Goal: Communication & Community: Share content

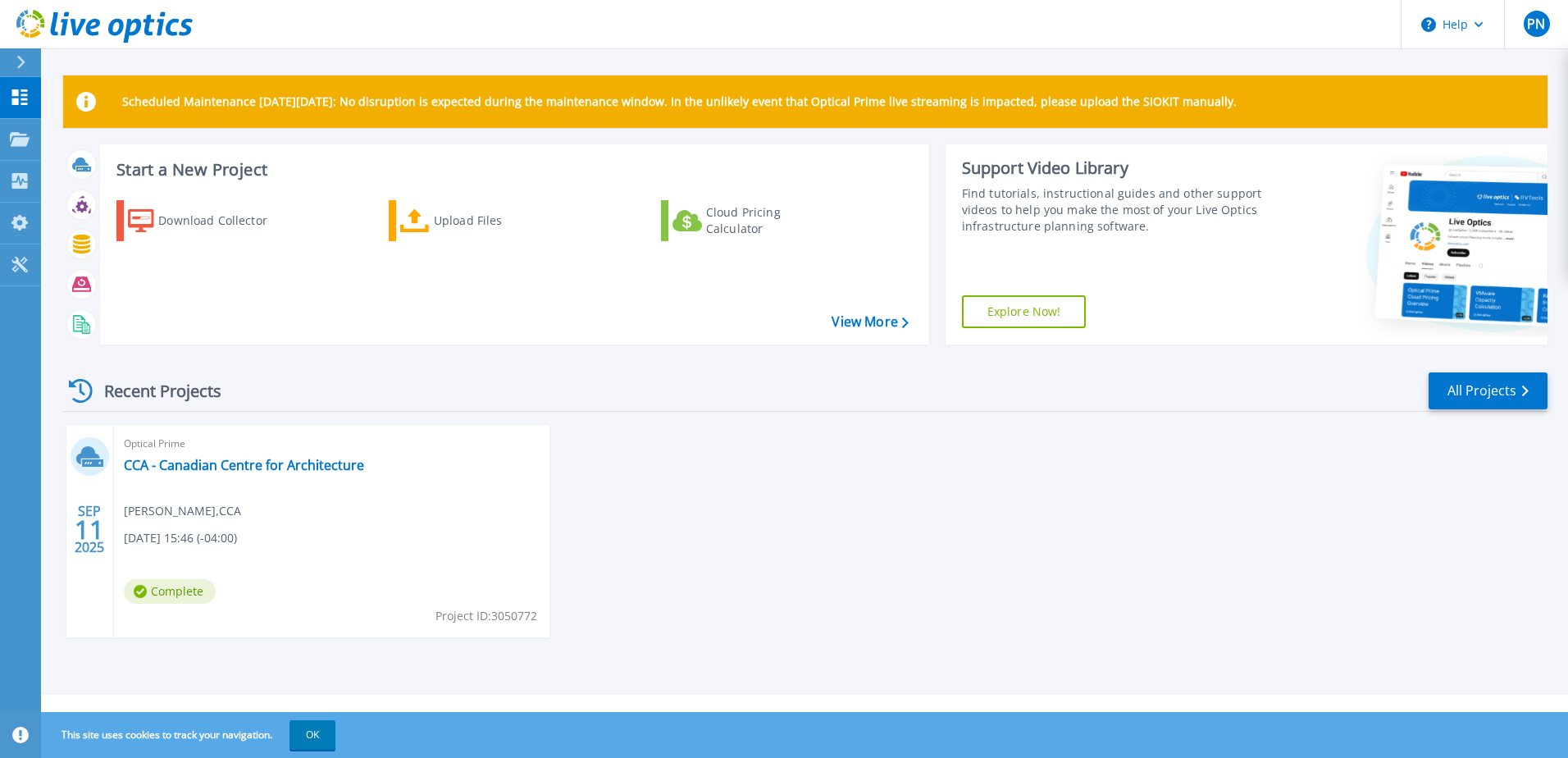
click at [377, 557] on div "Optical Prime CCA - Canadian Centre for Architecture [PERSON_NAME] , CCA [DATE]…" at bounding box center [332, 532] width 436 height 213
click at [184, 462] on link "CCA - Canadian Centre for Architecture" at bounding box center [244, 464] width 240 height 17
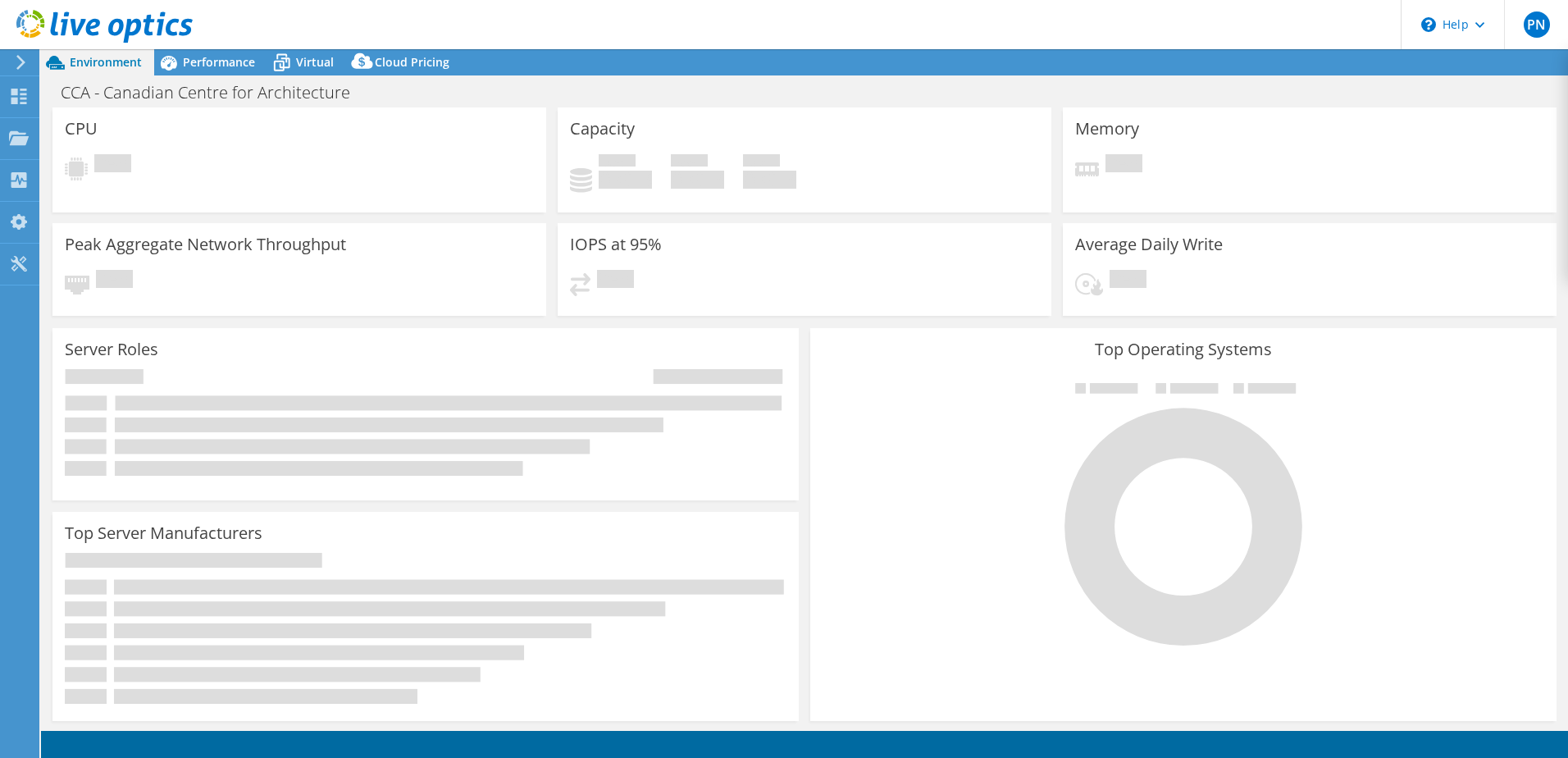
select select "USD"
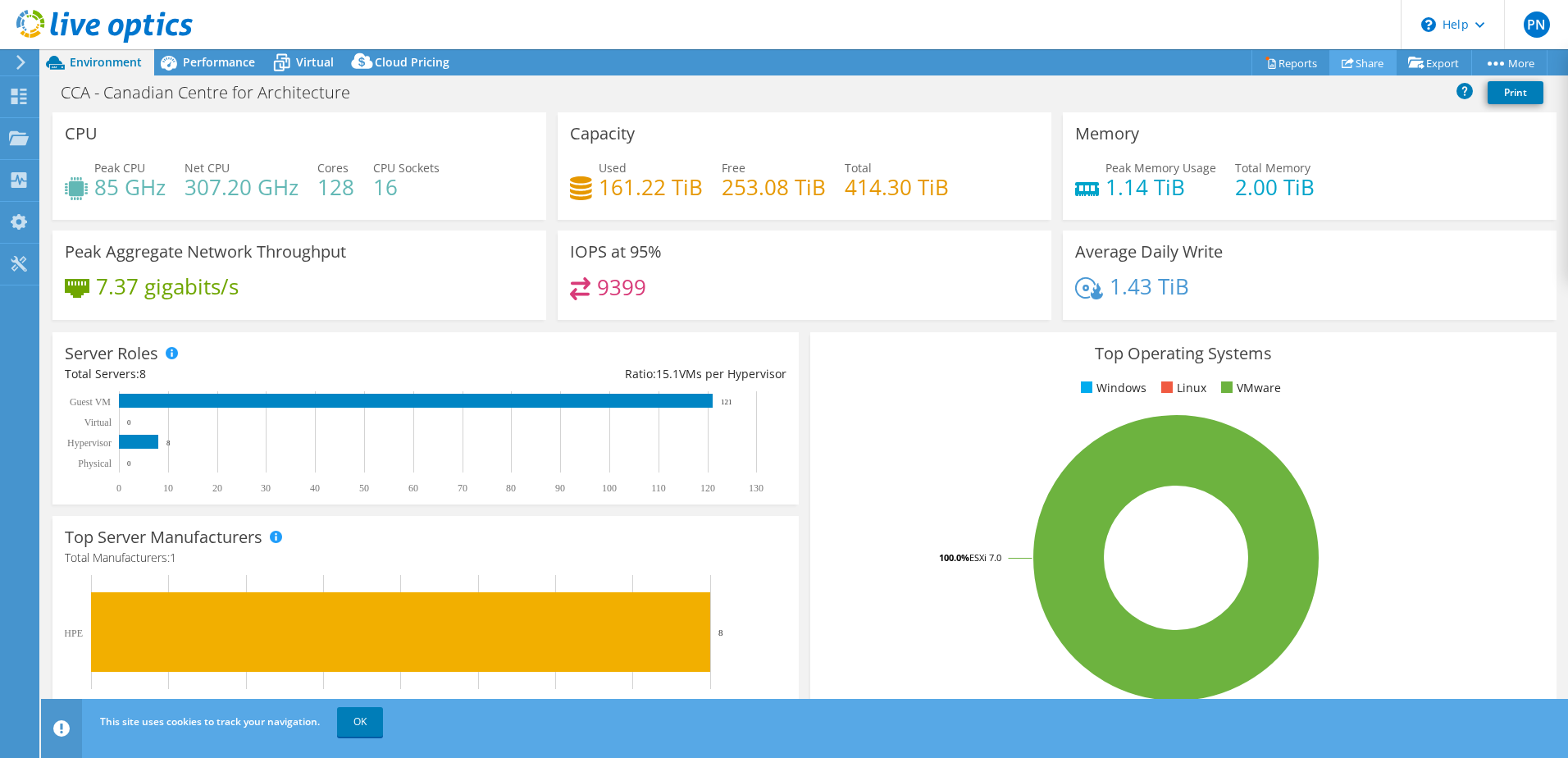
click at [1362, 62] on link "Share" at bounding box center [1362, 62] width 67 height 25
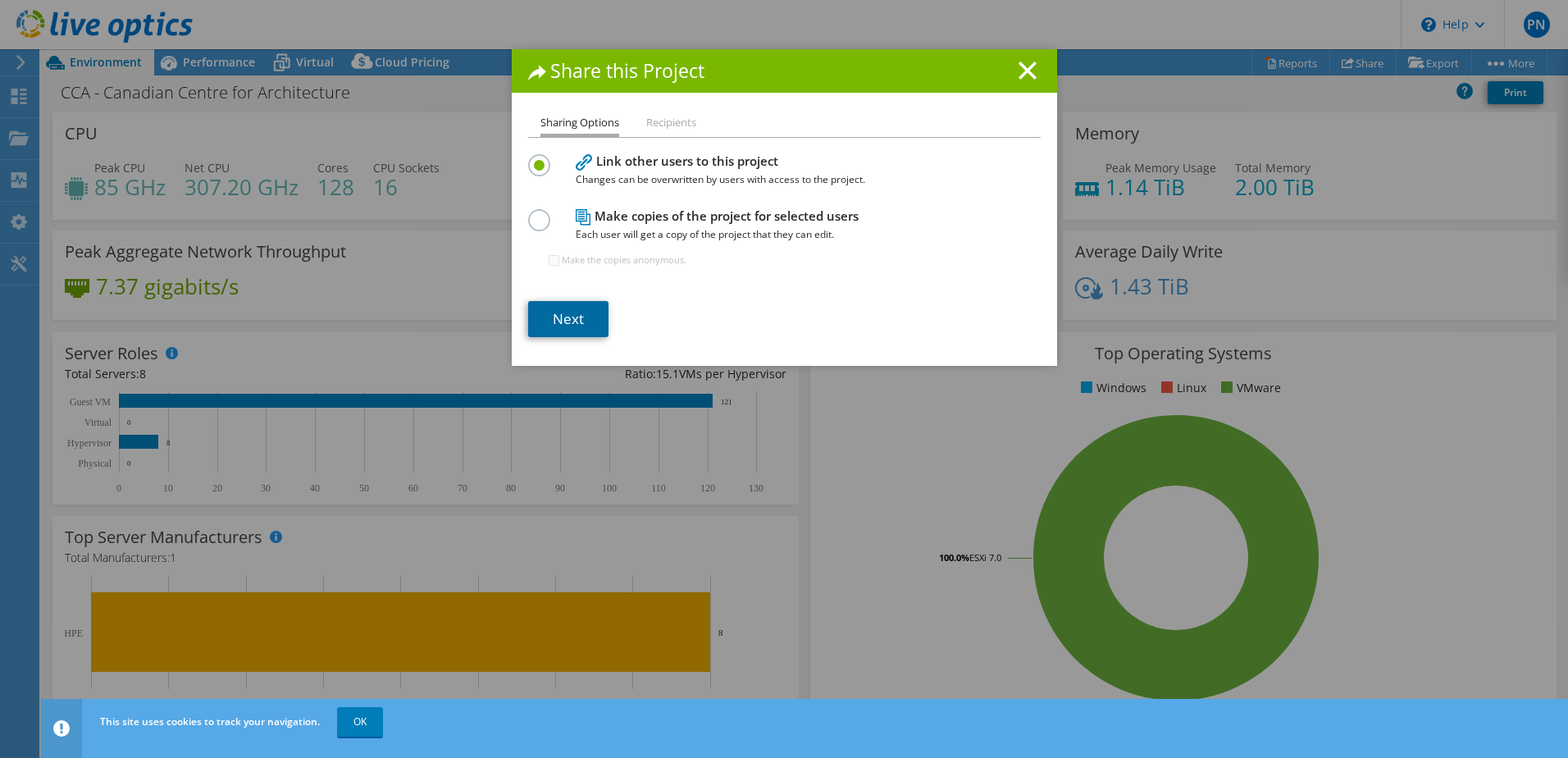
click at [569, 317] on link "Next" at bounding box center [568, 319] width 80 height 36
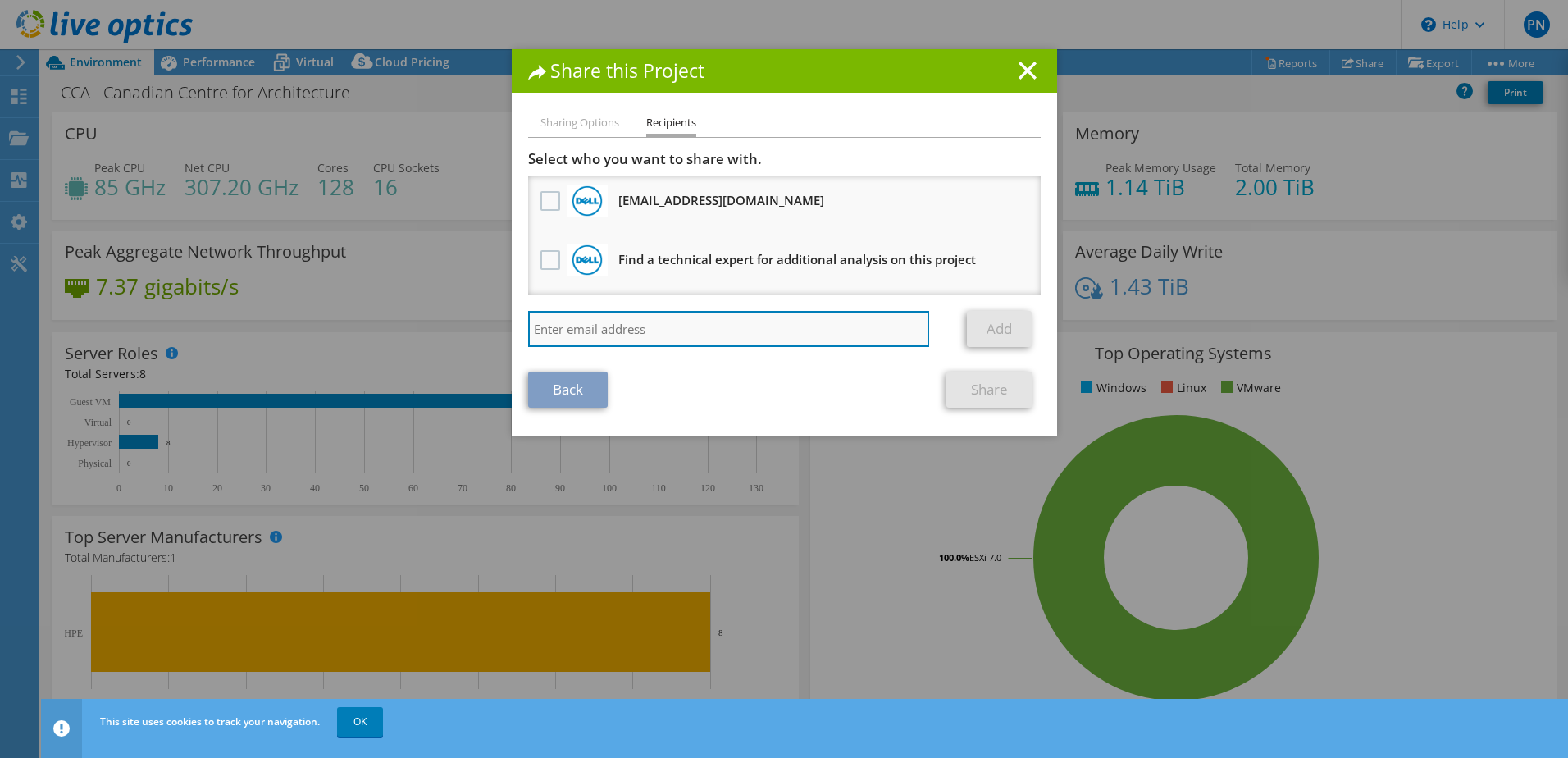
click at [618, 328] on input "search" at bounding box center [729, 329] width 402 height 36
paste input "brad@groupeaccess.ca"
type input "brad@groupeaccess.ca"
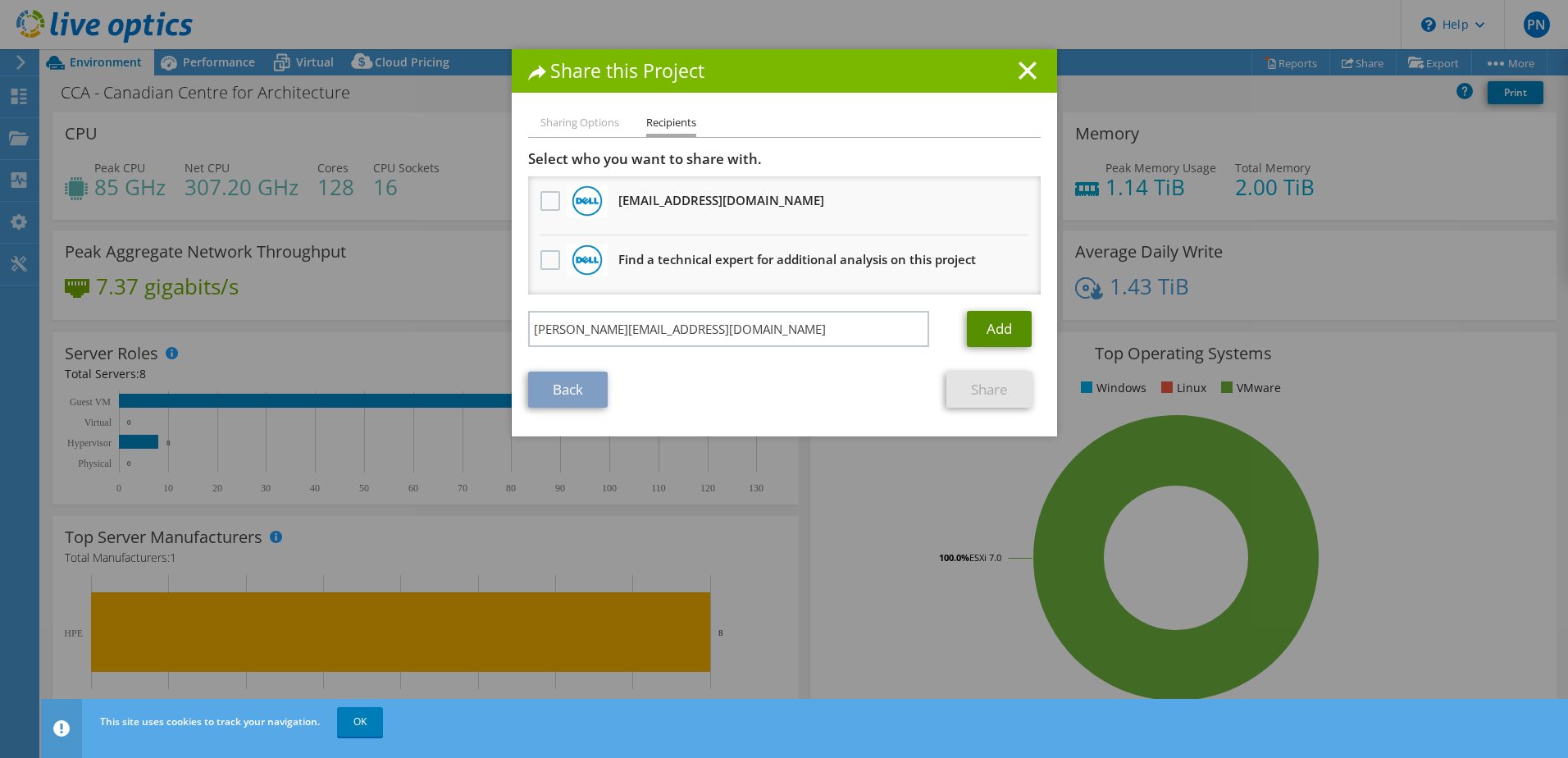
click at [999, 331] on link "Add" at bounding box center [1000, 329] width 64 height 36
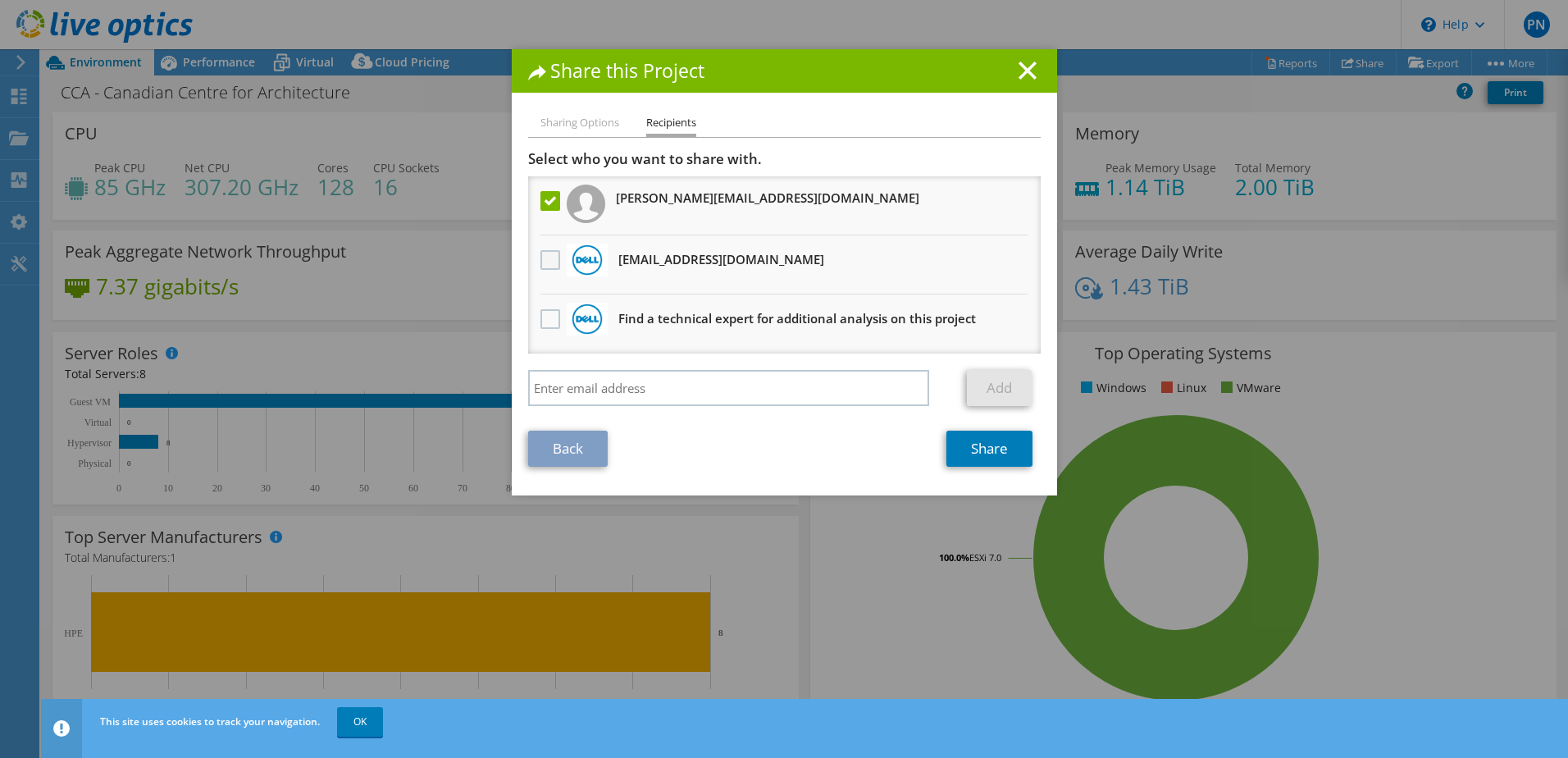
click at [544, 260] on label at bounding box center [552, 260] width 23 height 20
click at [0, 0] on input "checkbox" at bounding box center [0, 0] width 0 height 0
click at [544, 323] on label at bounding box center [552, 319] width 23 height 20
click at [0, 0] on input "checkbox" at bounding box center [0, 0] width 0 height 0
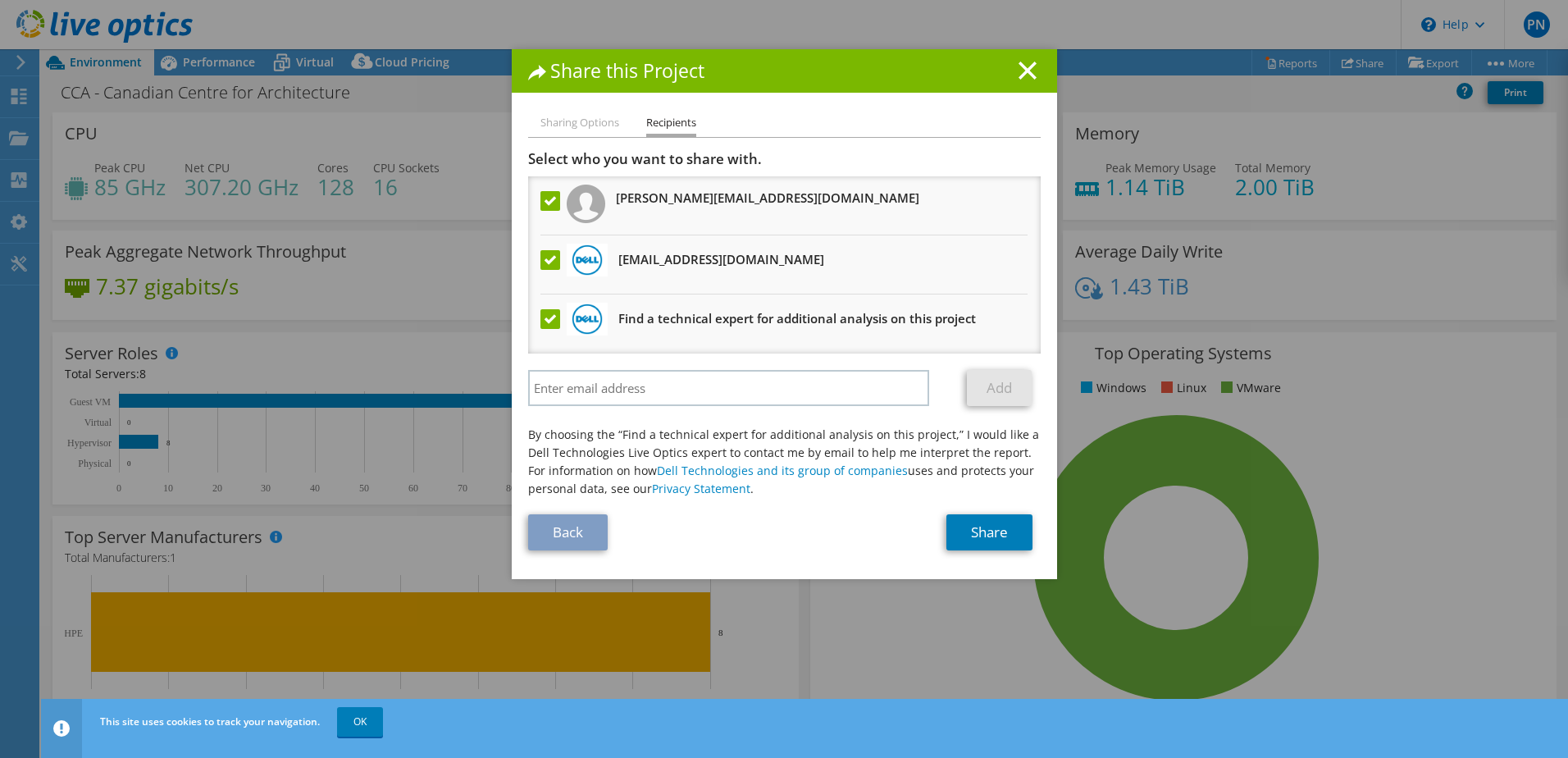
click at [544, 323] on label at bounding box center [552, 319] width 23 height 20
click at [0, 0] on input "checkbox" at bounding box center [0, 0] width 0 height 0
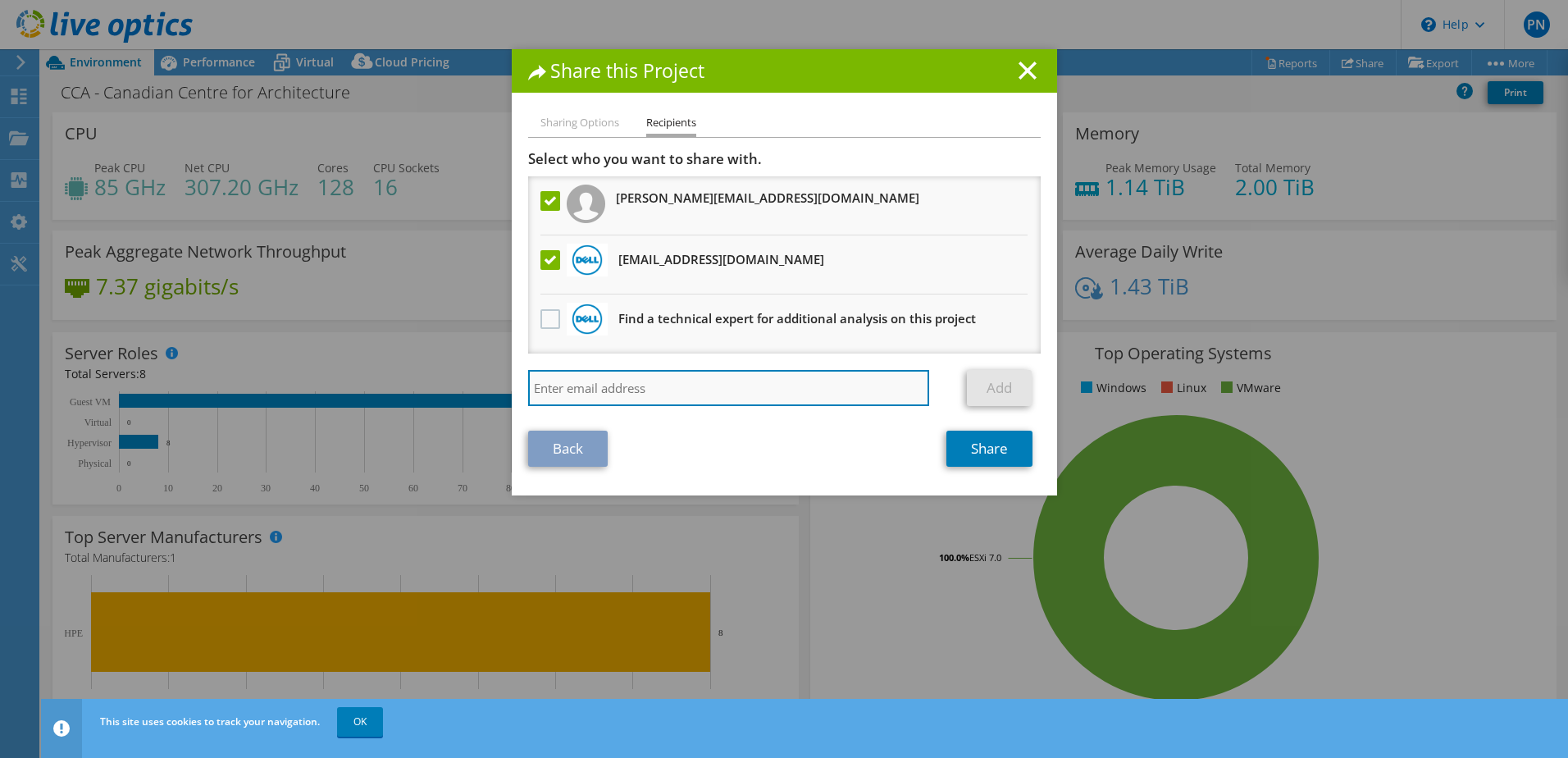
click at [615, 395] on input "search" at bounding box center [729, 387] width 402 height 36
paste input "Saad.Berrada@dell.com"
type input "Saad.Berrada@dell.com"
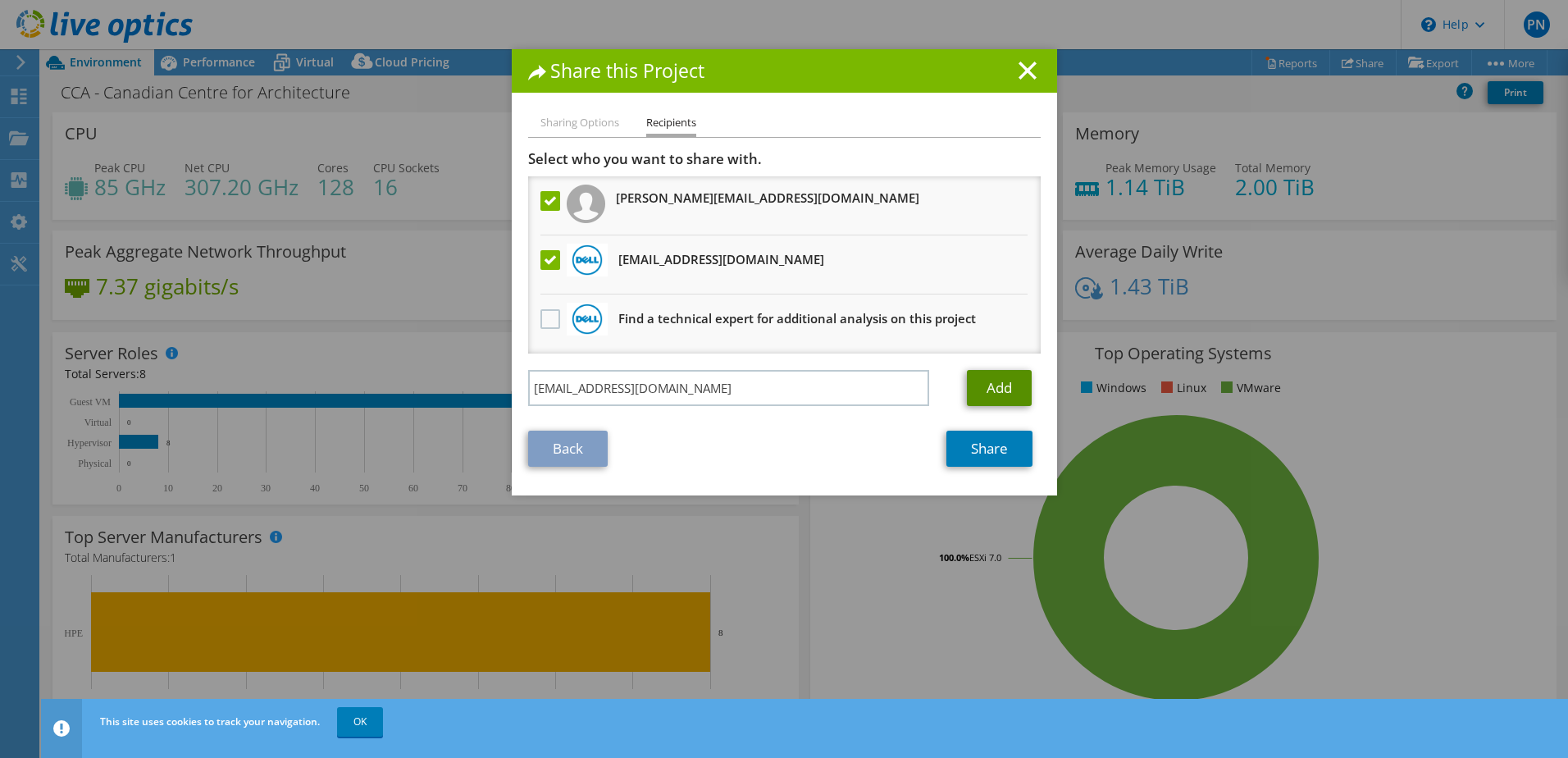
click at [988, 391] on link "Add" at bounding box center [1000, 387] width 64 height 36
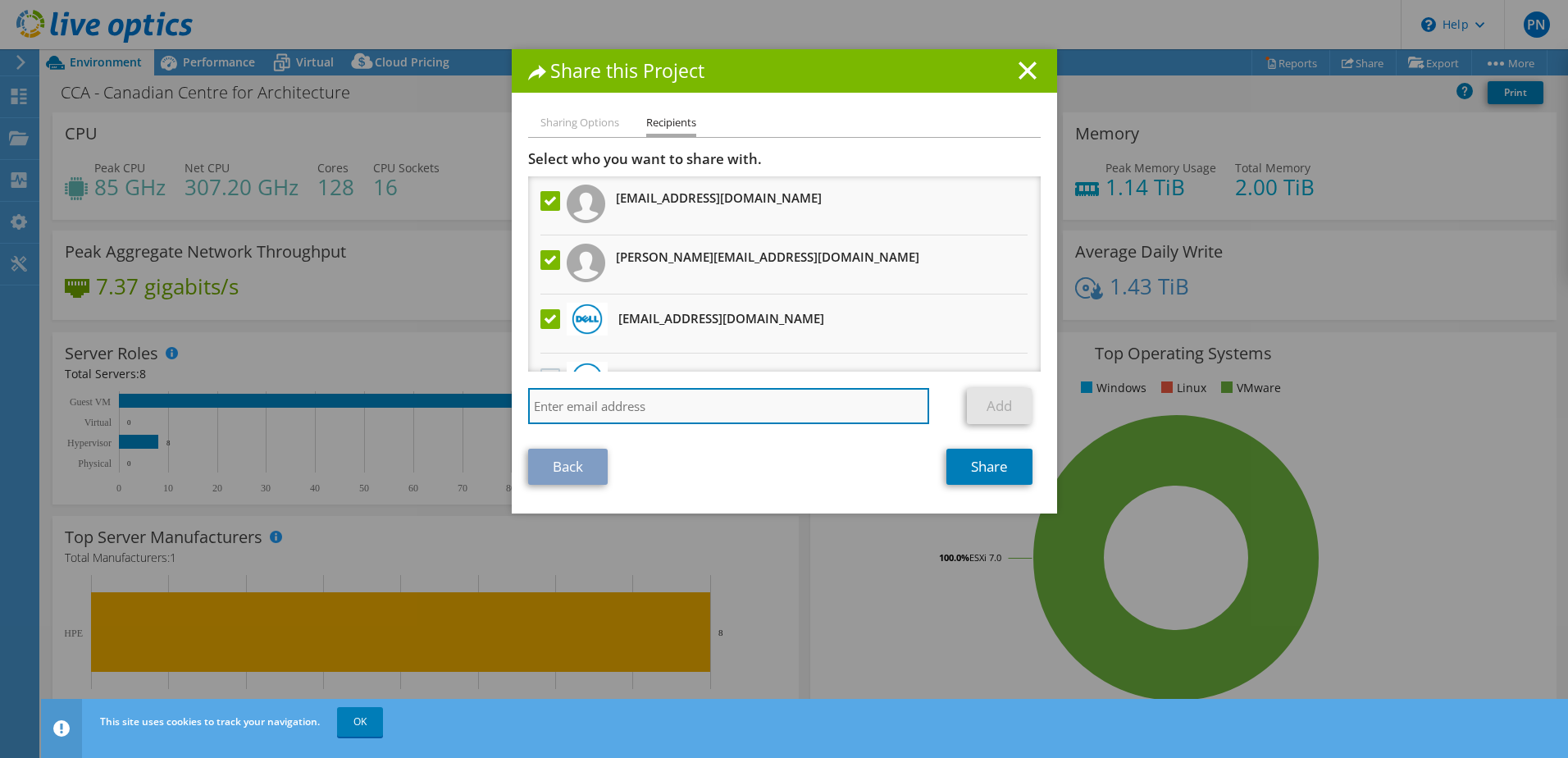
click at [639, 403] on input "search" at bounding box center [729, 406] width 402 height 36
paste input "Precious.Anyanwu@dell.com"
type input "Precious.Anyanwu@dell.com"
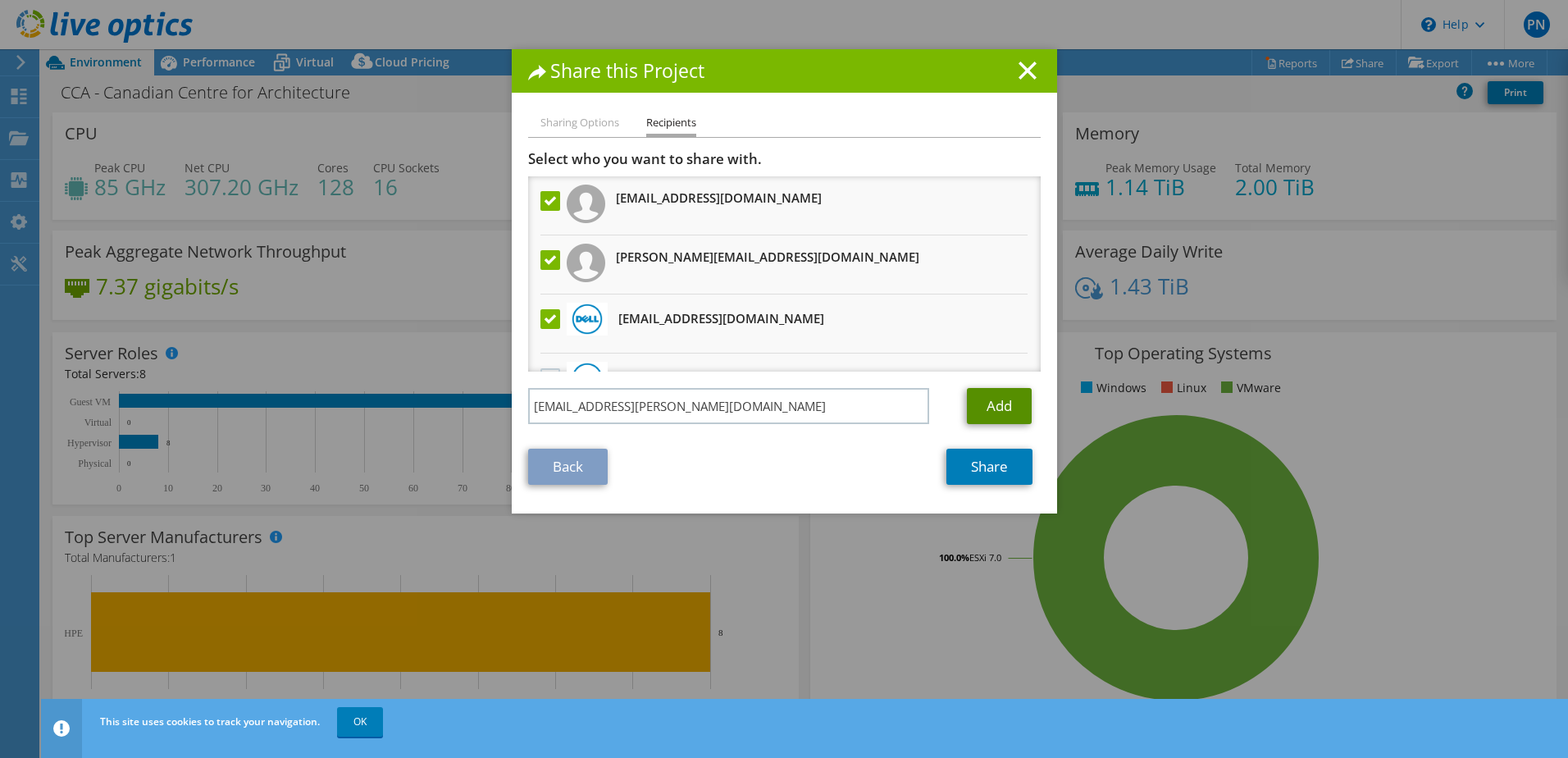
click at [998, 405] on link "Add" at bounding box center [1000, 406] width 64 height 36
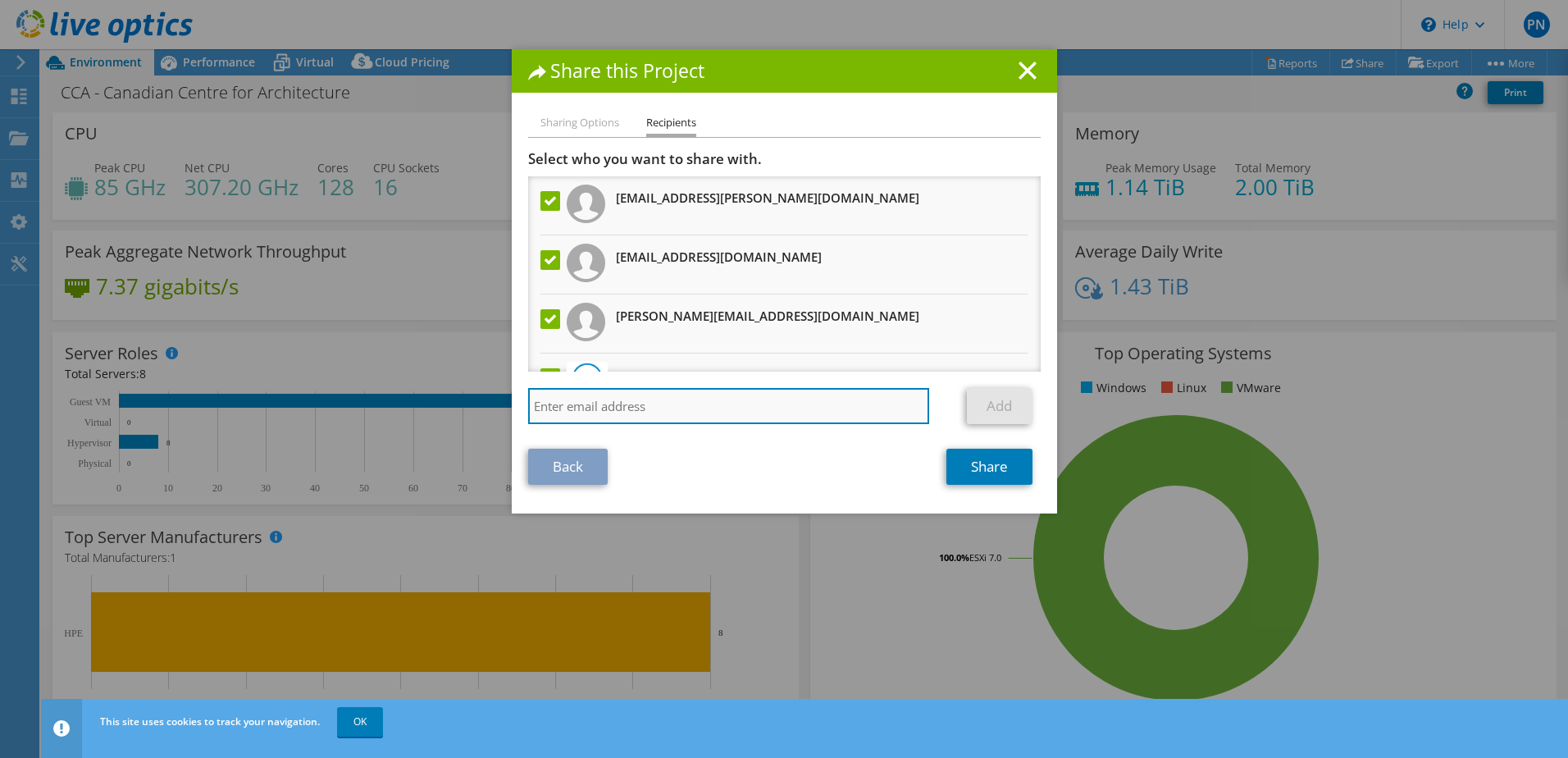
click at [649, 412] on input "search" at bounding box center [729, 406] width 402 height 36
paste input "Abdel.Noui@dell.com"
type input "Abdel.Noui@dell.com"
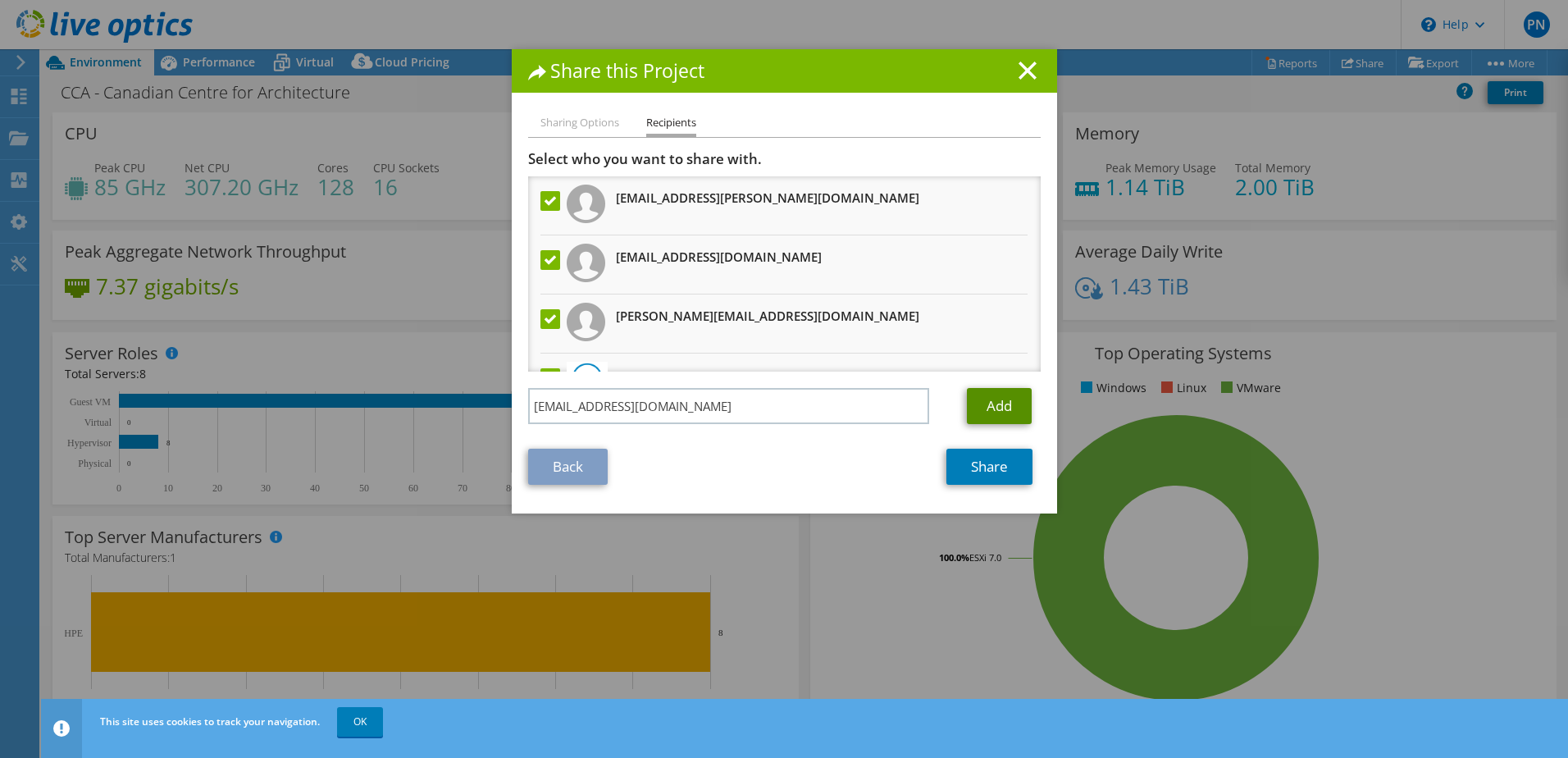
click at [992, 408] on link "Add" at bounding box center [1000, 406] width 64 height 36
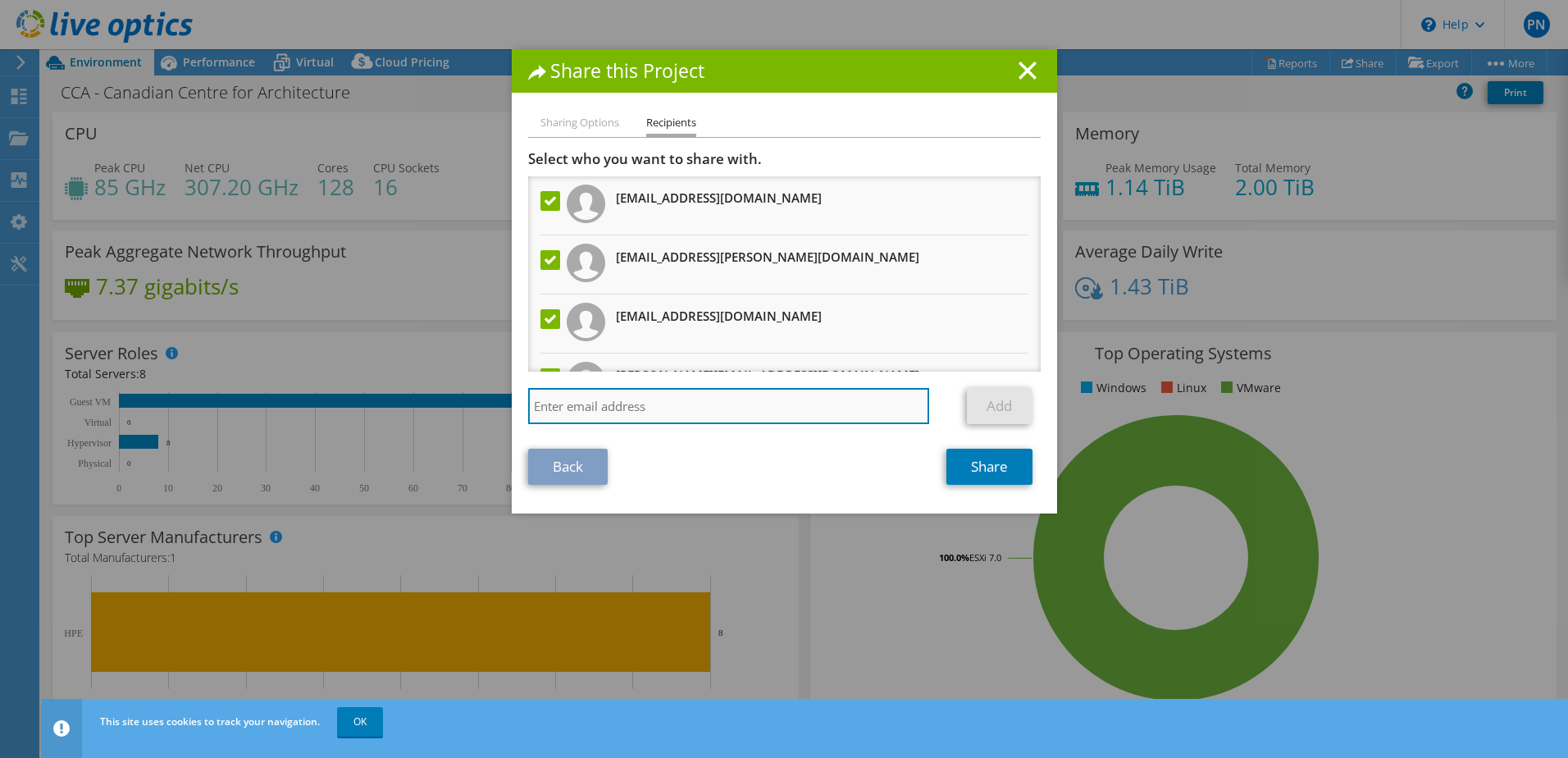
click at [708, 405] on input "search" at bounding box center [729, 406] width 402 height 36
paste input "Scosentino@mspcorp.ca"
type input "Scosentino@mspcorp.ca"
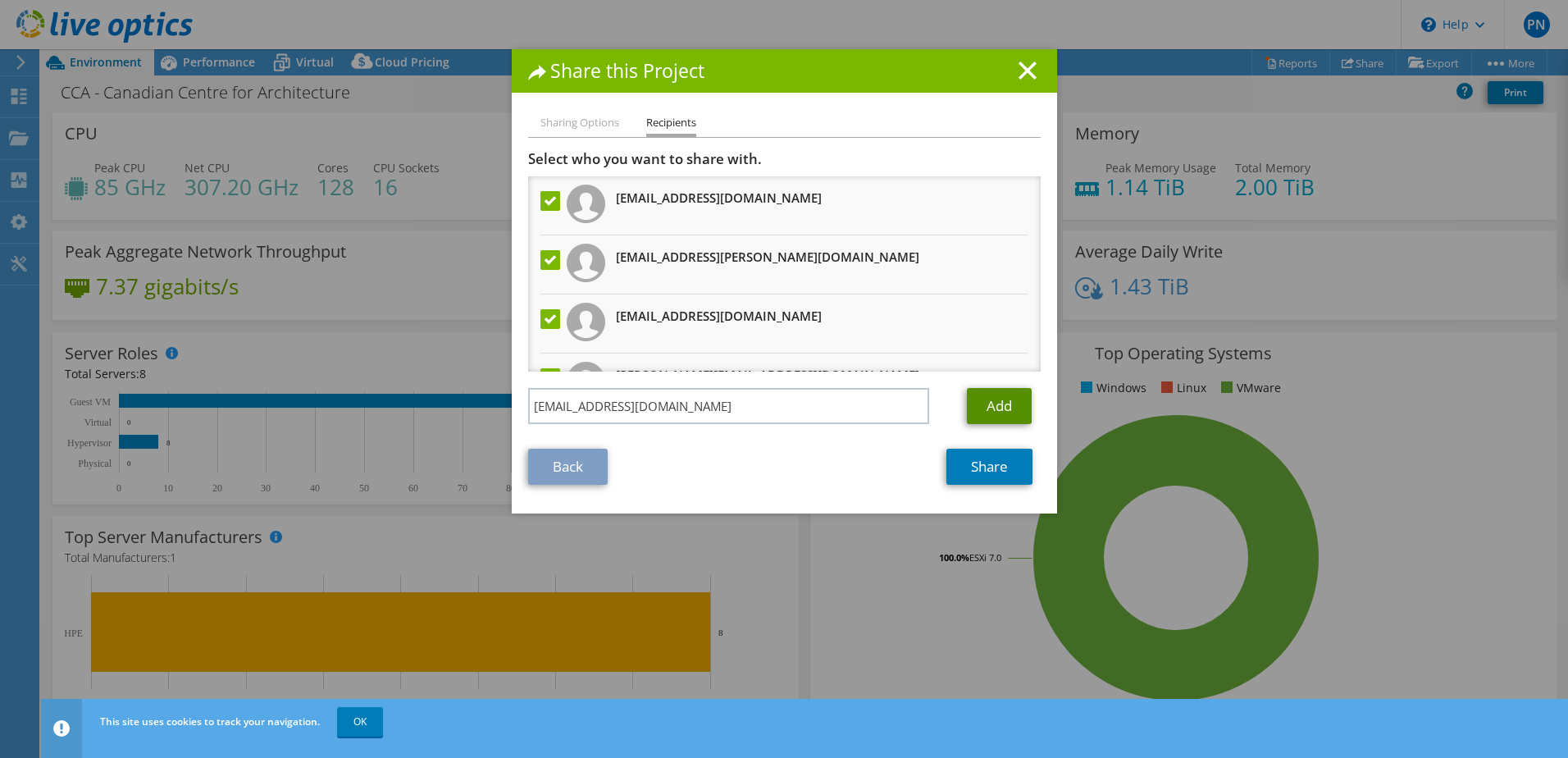
click at [1000, 405] on link "Add" at bounding box center [1000, 406] width 64 height 36
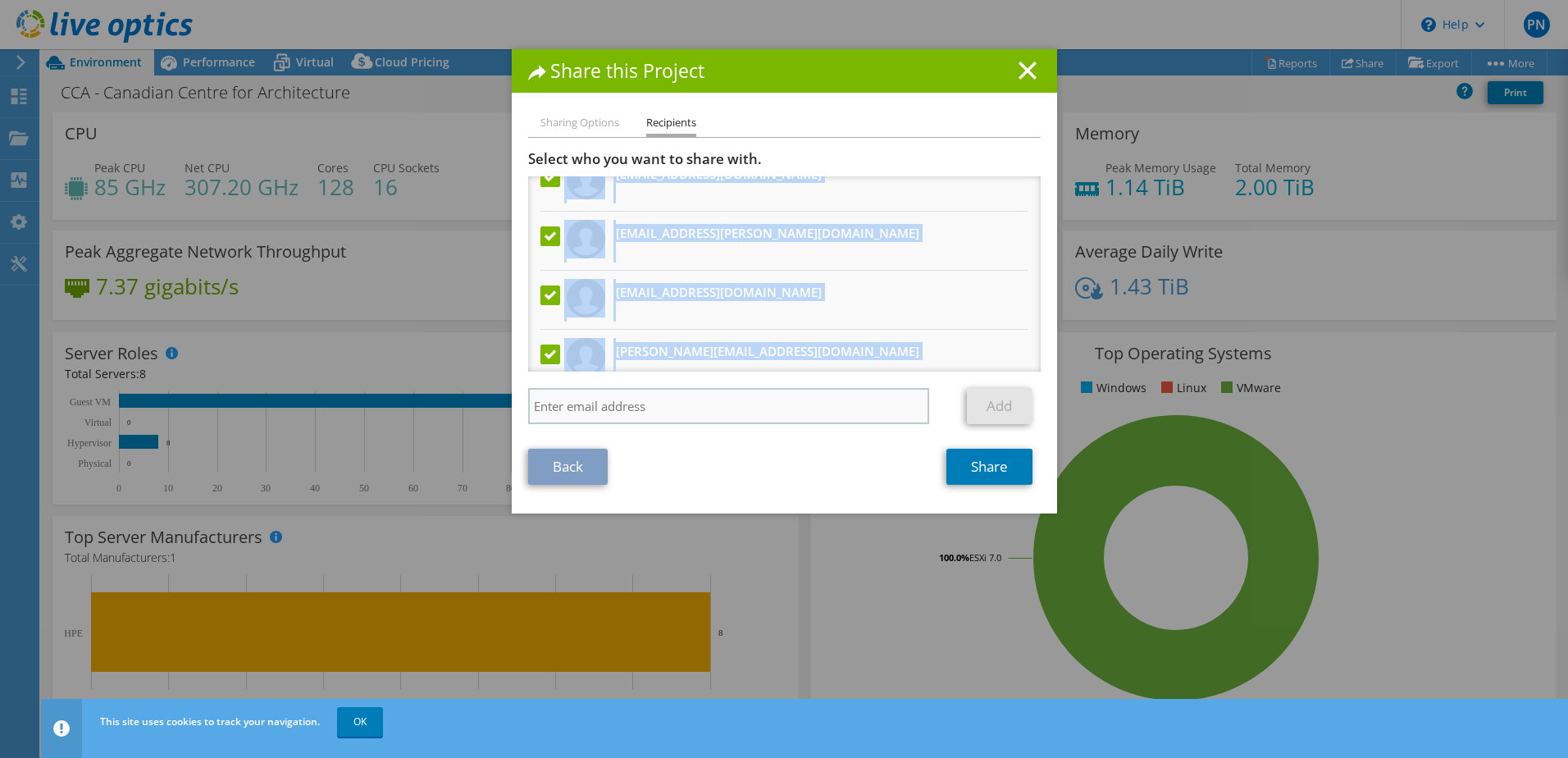
scroll to position [219, 0]
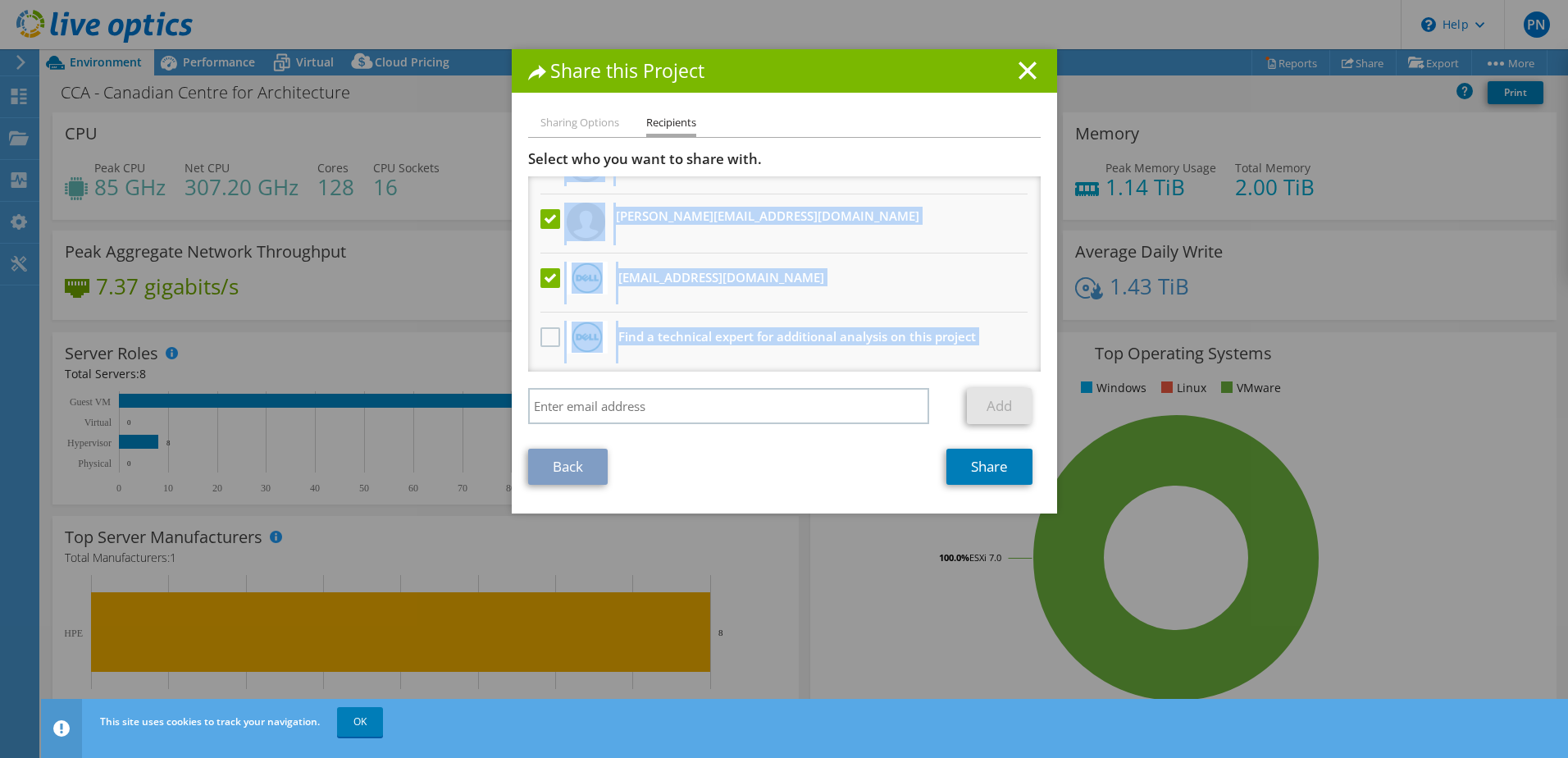
drag, startPoint x: 549, startPoint y: 187, endPoint x: 759, endPoint y: 259, distance: 222.0
click at [759, 259] on ul "Scosentino@mspcorp.ca Abdel.Noui@dell.com Precious.Anyanwu@dell.com Saad.Berrad…" at bounding box center [785, 165] width 513 height 414
copy ul "Scosentino@mspcorp.ca Abdel.Noui@dell.com Precious.Anyanwu@dell.com Saad.Berrad…"
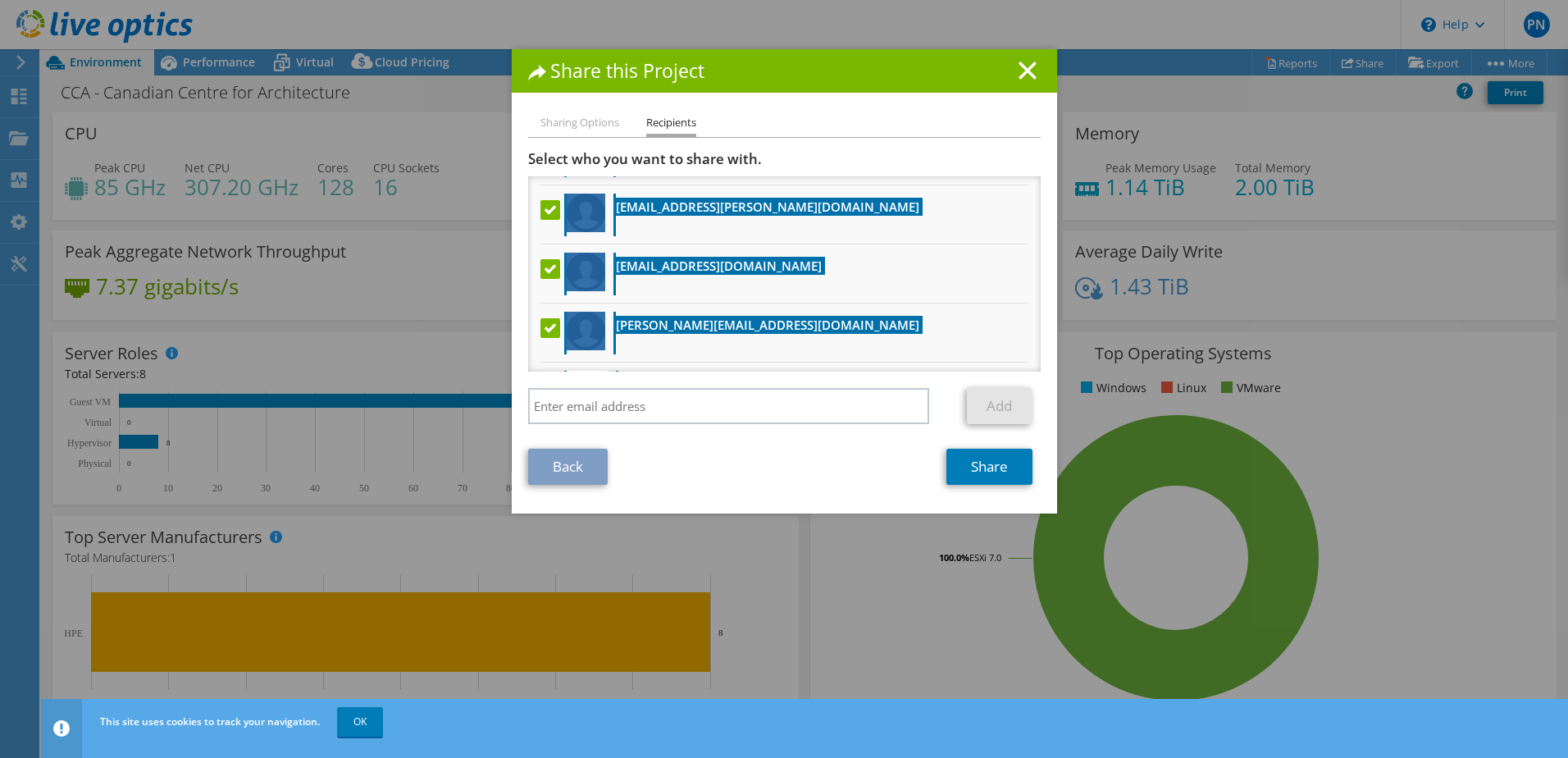
scroll to position [0, 0]
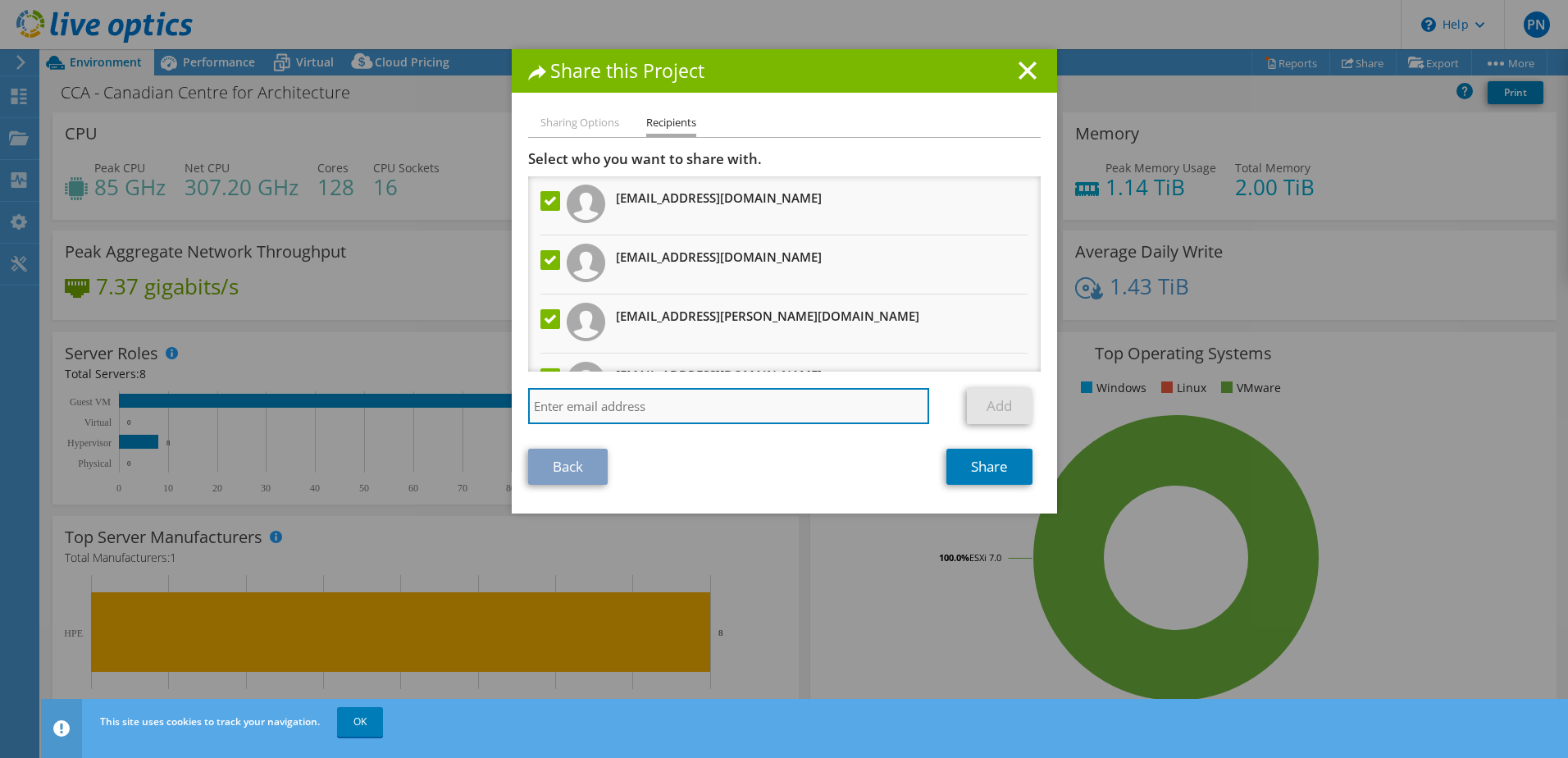
click at [734, 415] on input "search" at bounding box center [729, 406] width 402 height 36
paste input "Rick.Wu1@dell.com"
type input "Rick.Wu1@dell.com"
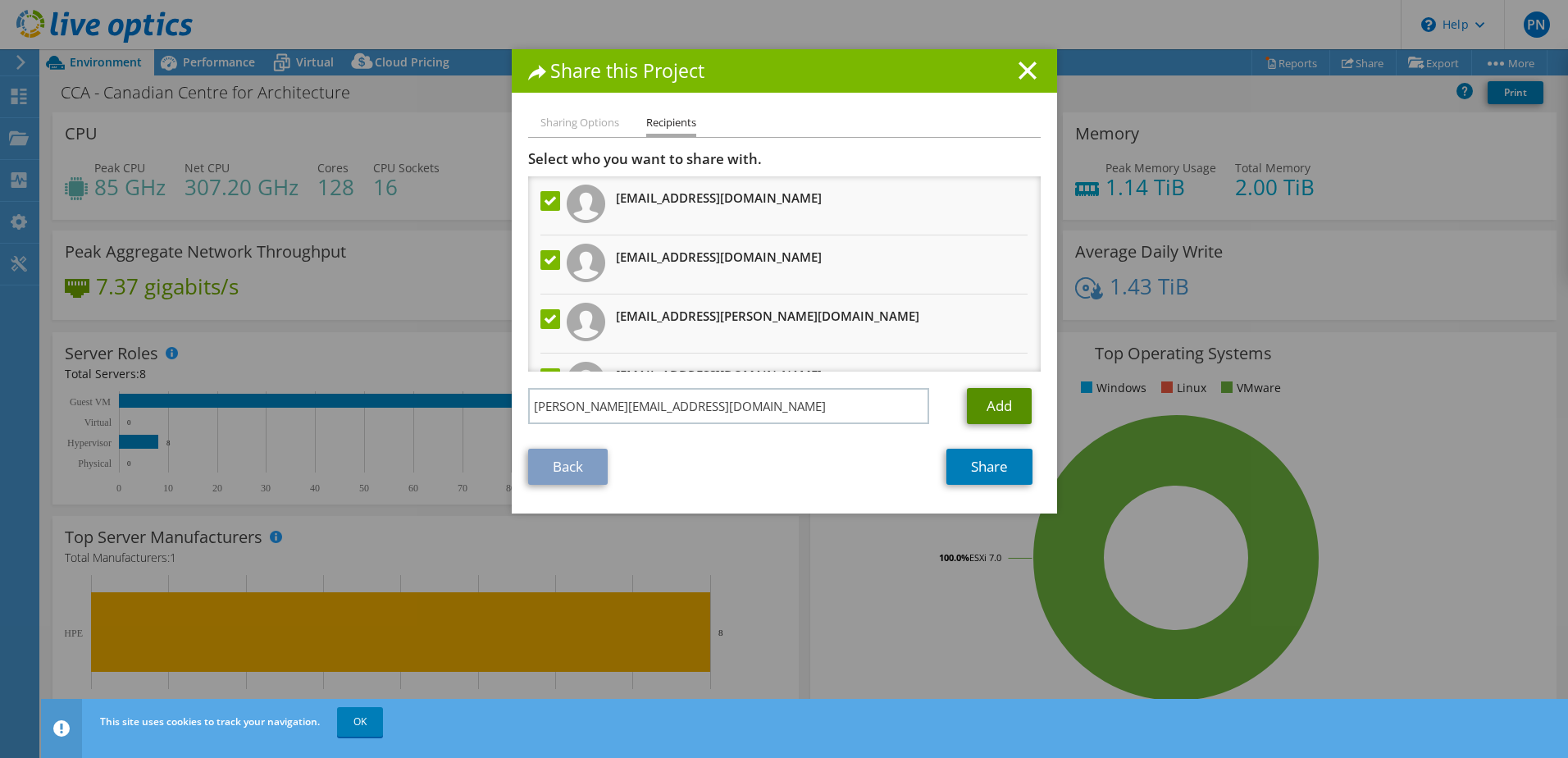
click at [976, 411] on link "Add" at bounding box center [1000, 406] width 64 height 36
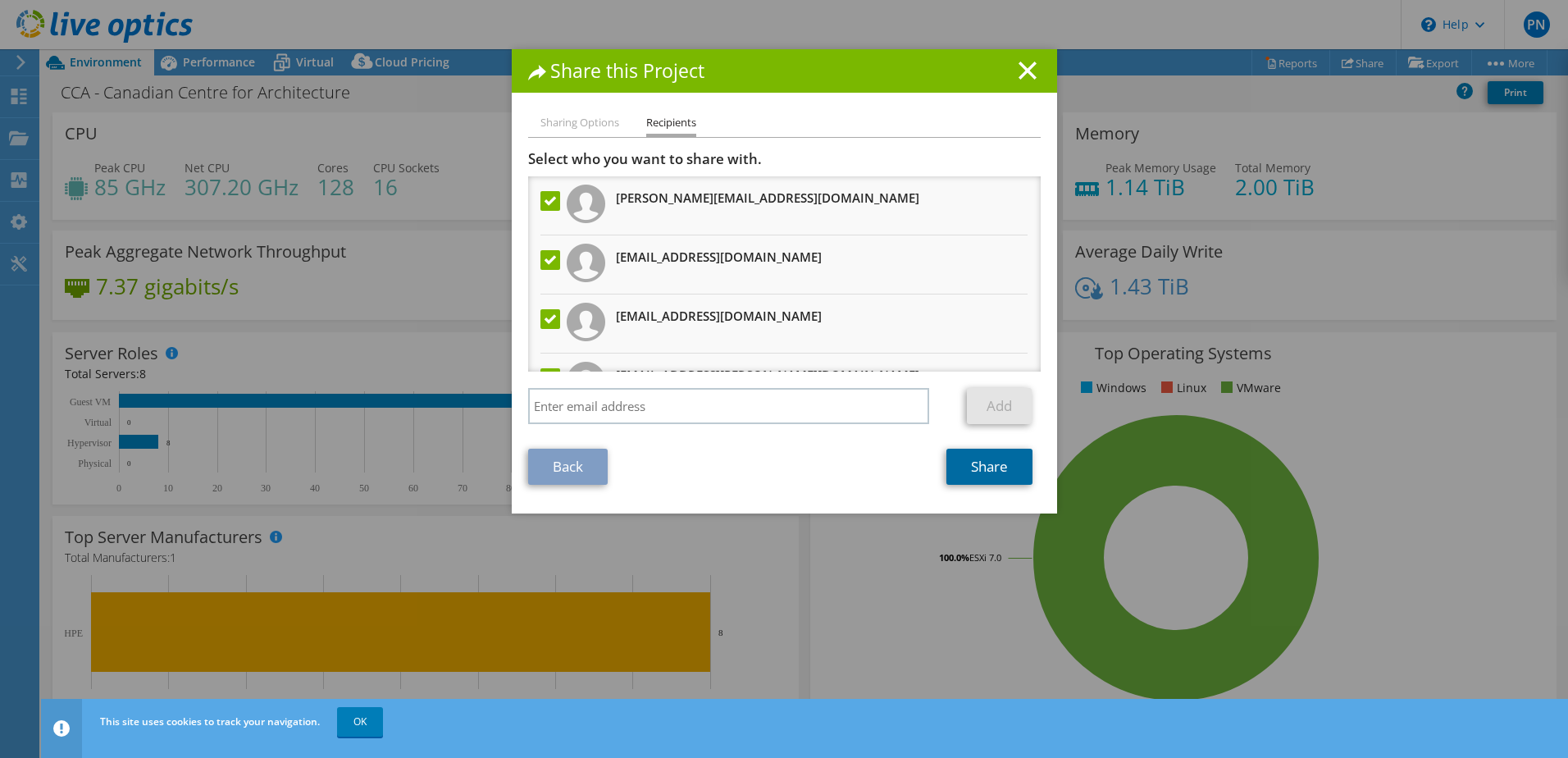
click at [988, 469] on link "Share" at bounding box center [990, 466] width 86 height 36
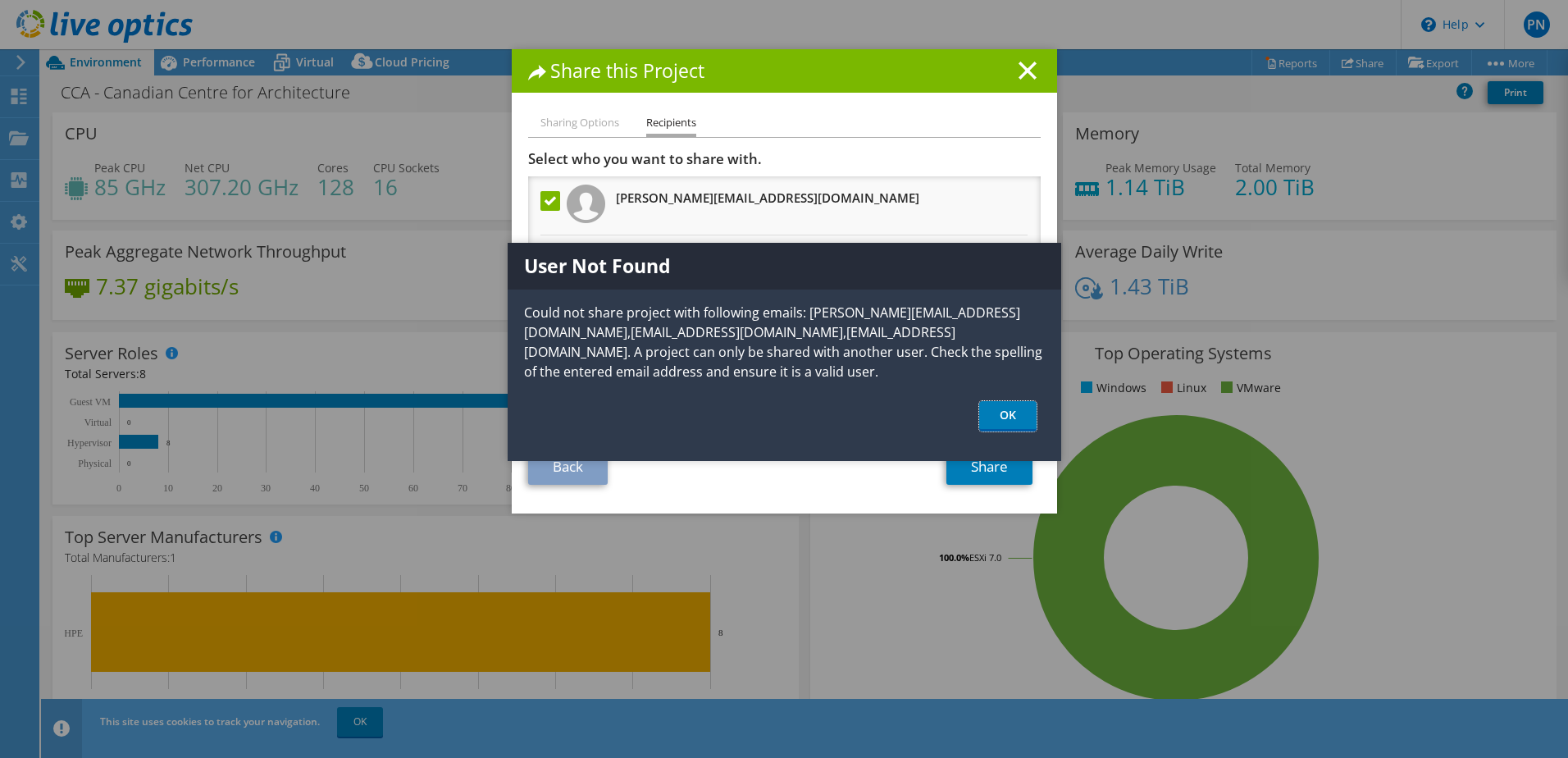
click at [1006, 416] on link "OK" at bounding box center [1007, 416] width 58 height 30
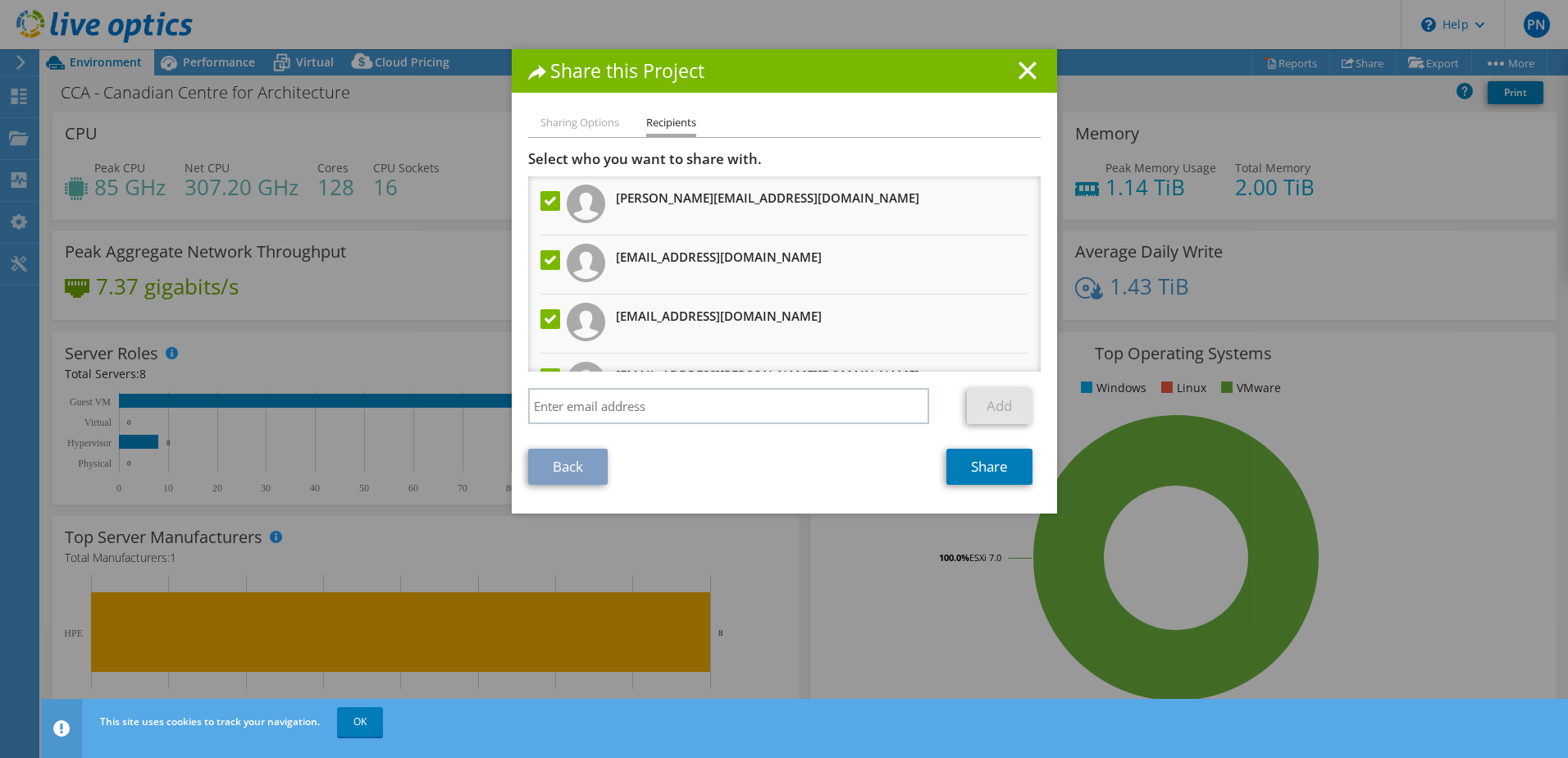
click at [568, 121] on li "Sharing Options" at bounding box center [579, 123] width 79 height 20
click at [1023, 64] on icon at bounding box center [1028, 70] width 19 height 19
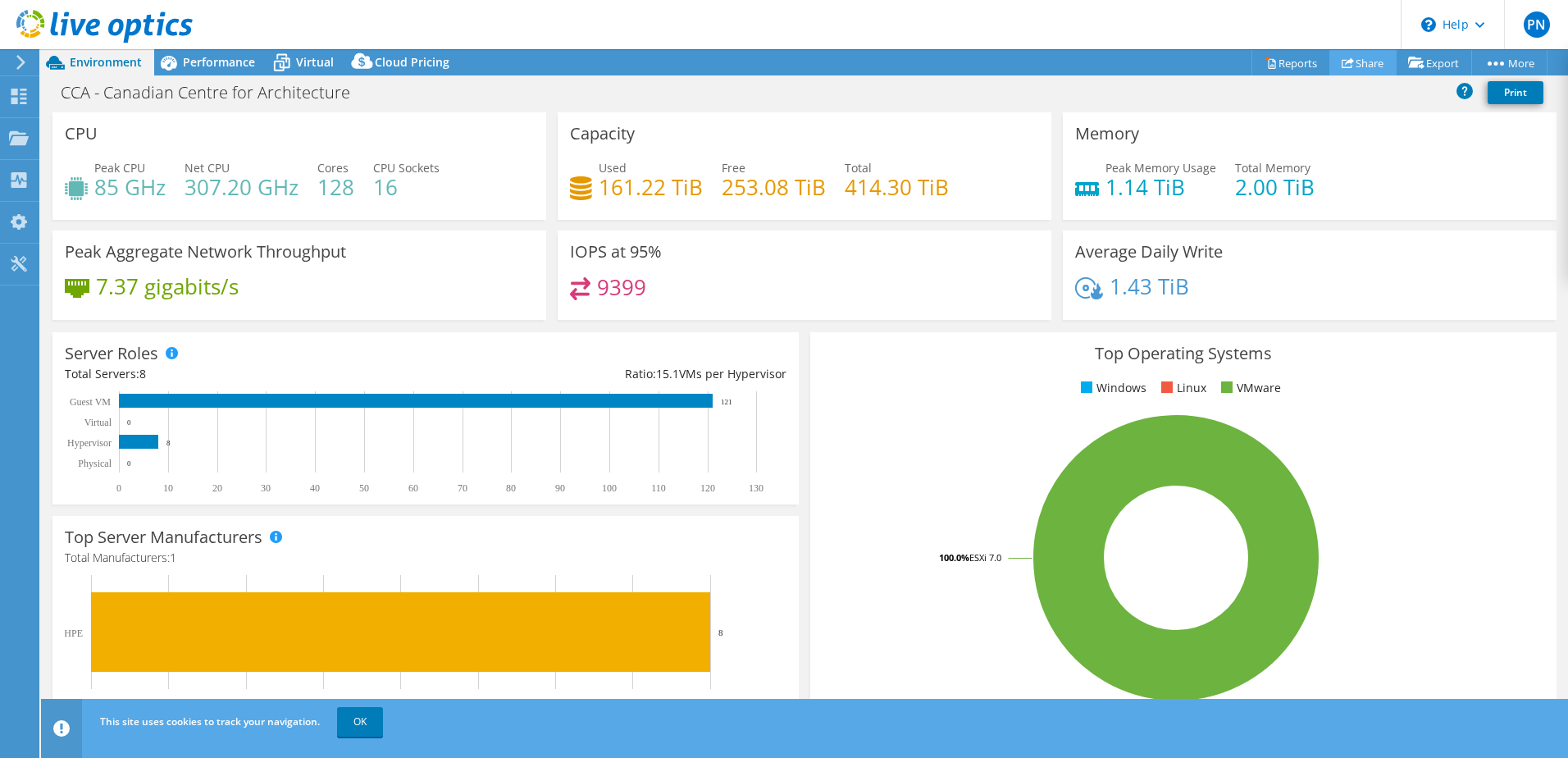
click at [1359, 59] on link "Share" at bounding box center [1362, 62] width 67 height 25
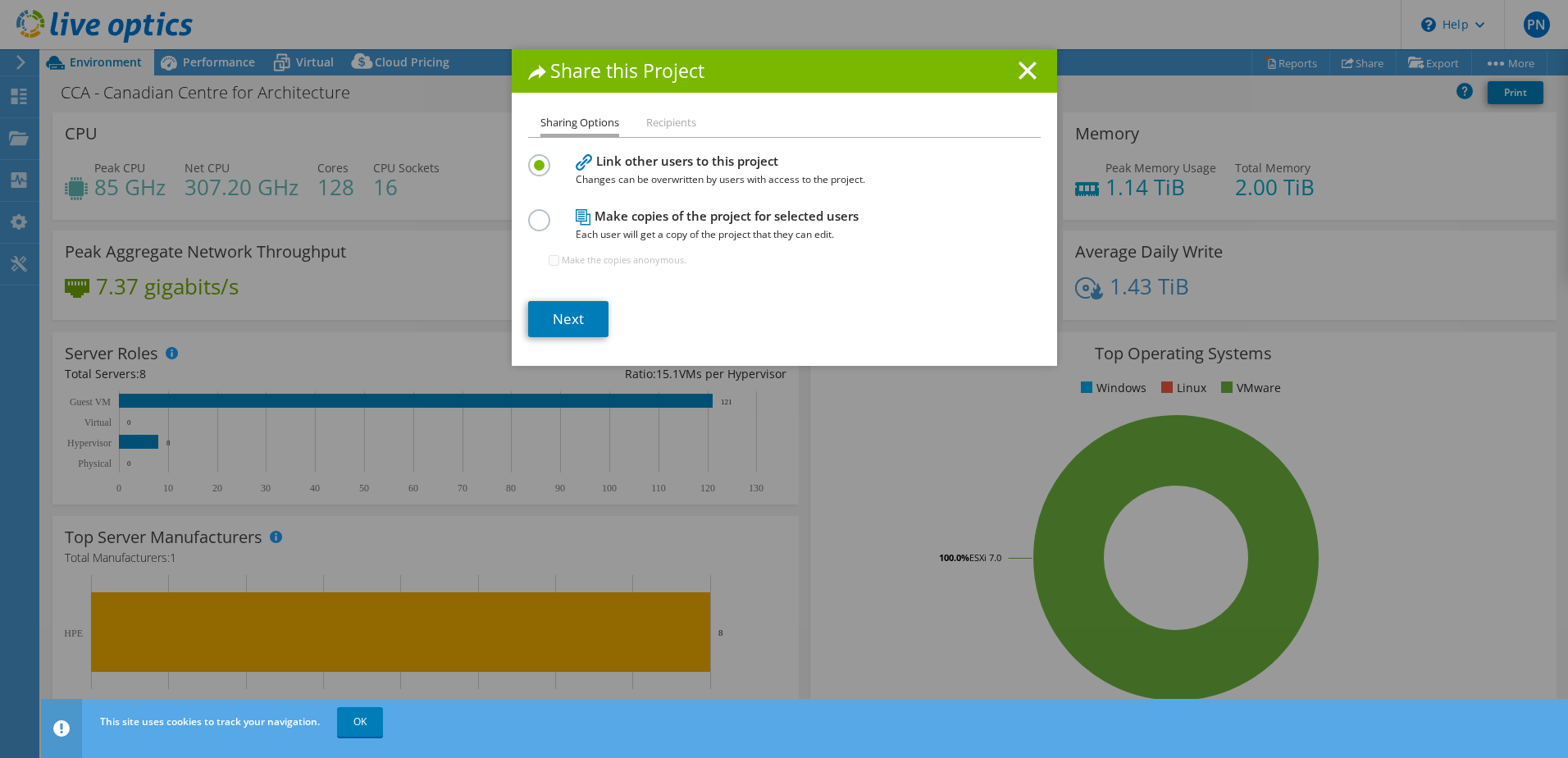
click at [677, 123] on li "Recipients" at bounding box center [671, 123] width 50 height 20
click at [664, 161] on h4 "Link other users to this project Changes can be overwritten by users with acces…" at bounding box center [780, 171] width 410 height 37
click at [569, 317] on link "Next" at bounding box center [568, 319] width 80 height 36
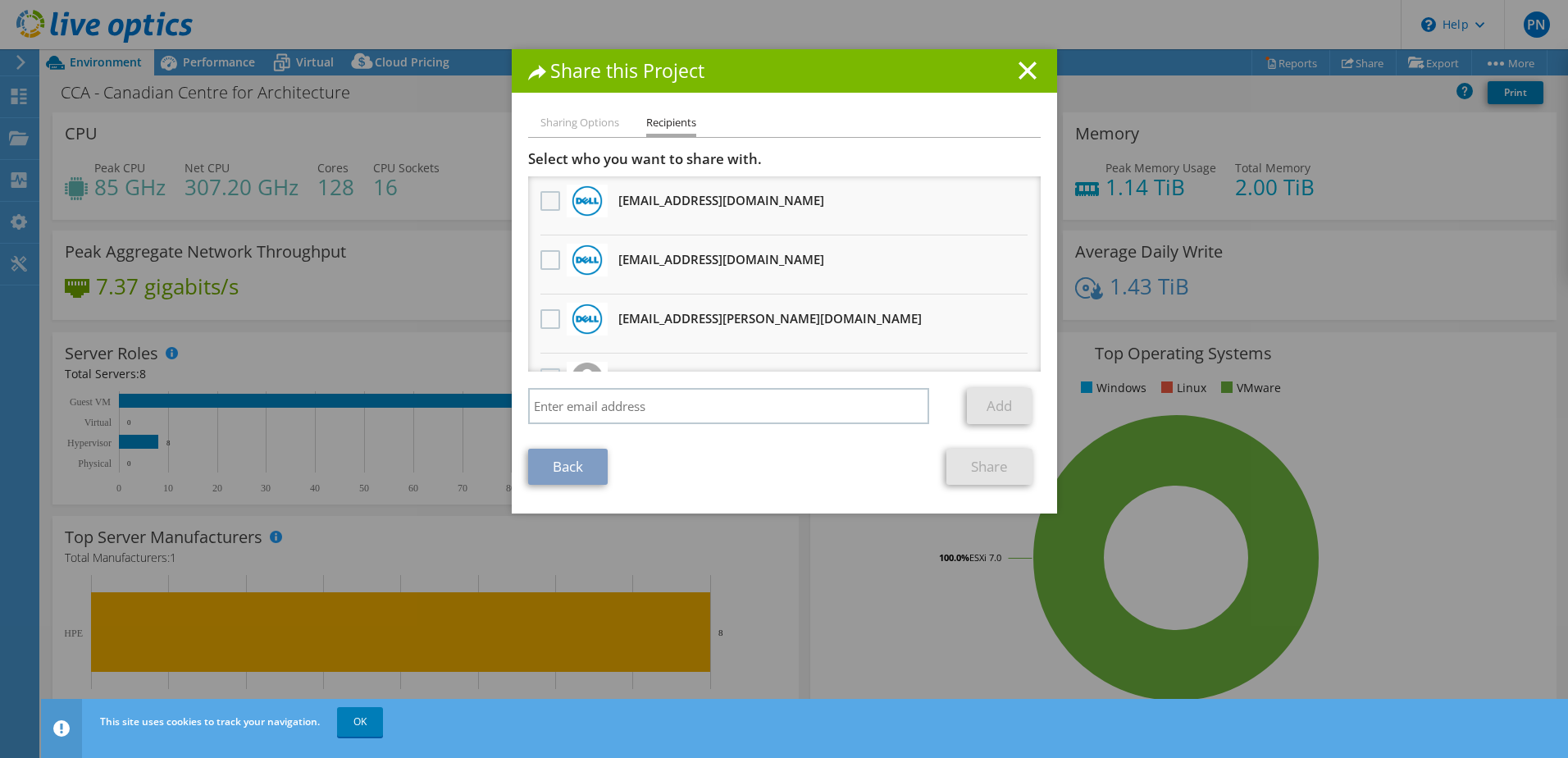
click at [544, 201] on label at bounding box center [552, 201] width 23 height 20
click at [0, 0] on input "checkbox" at bounding box center [0, 0] width 0 height 0
click at [983, 468] on link "Share" at bounding box center [990, 466] width 86 height 36
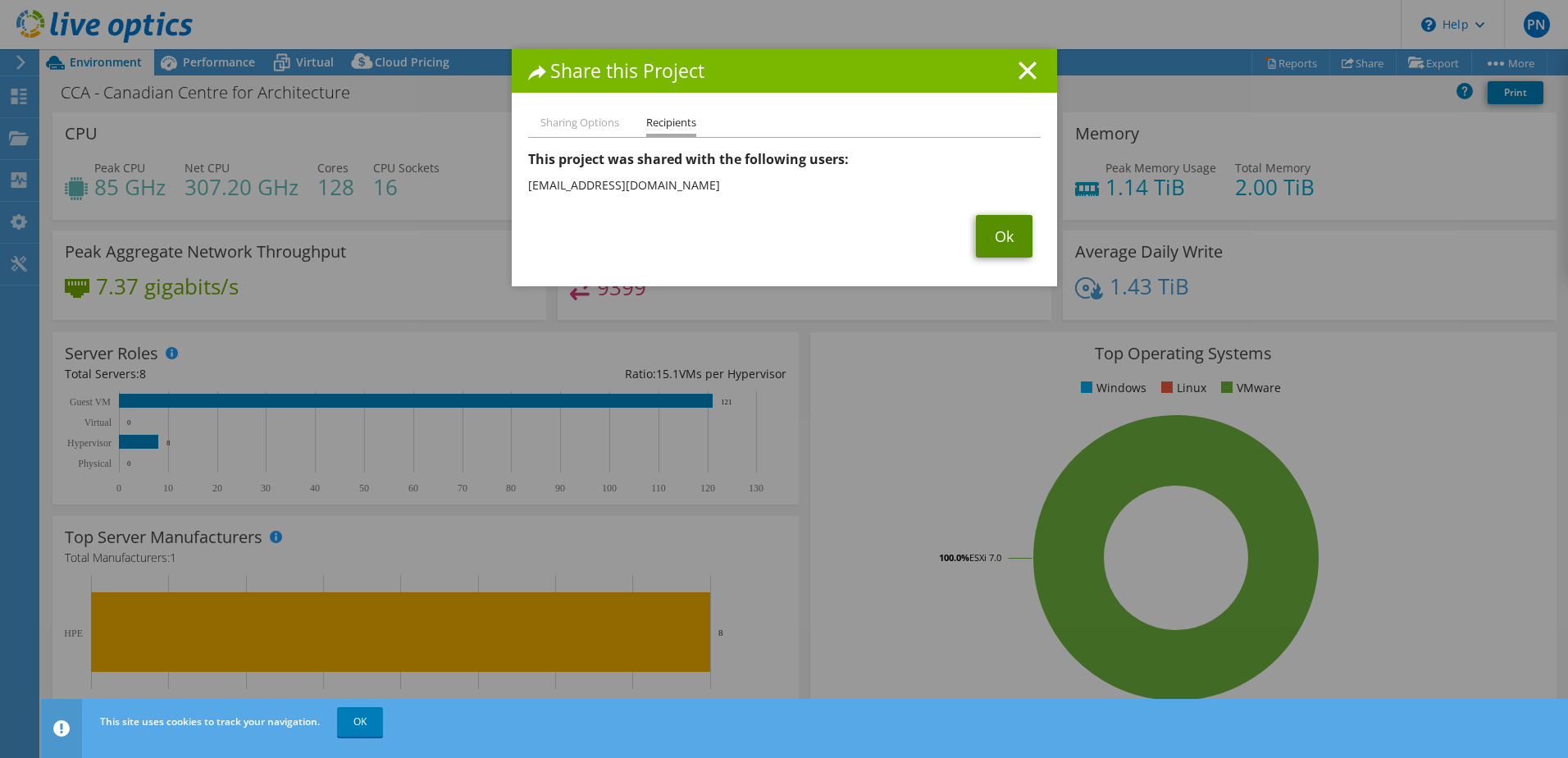
click at [1000, 233] on link "Ok" at bounding box center [1004, 236] width 57 height 43
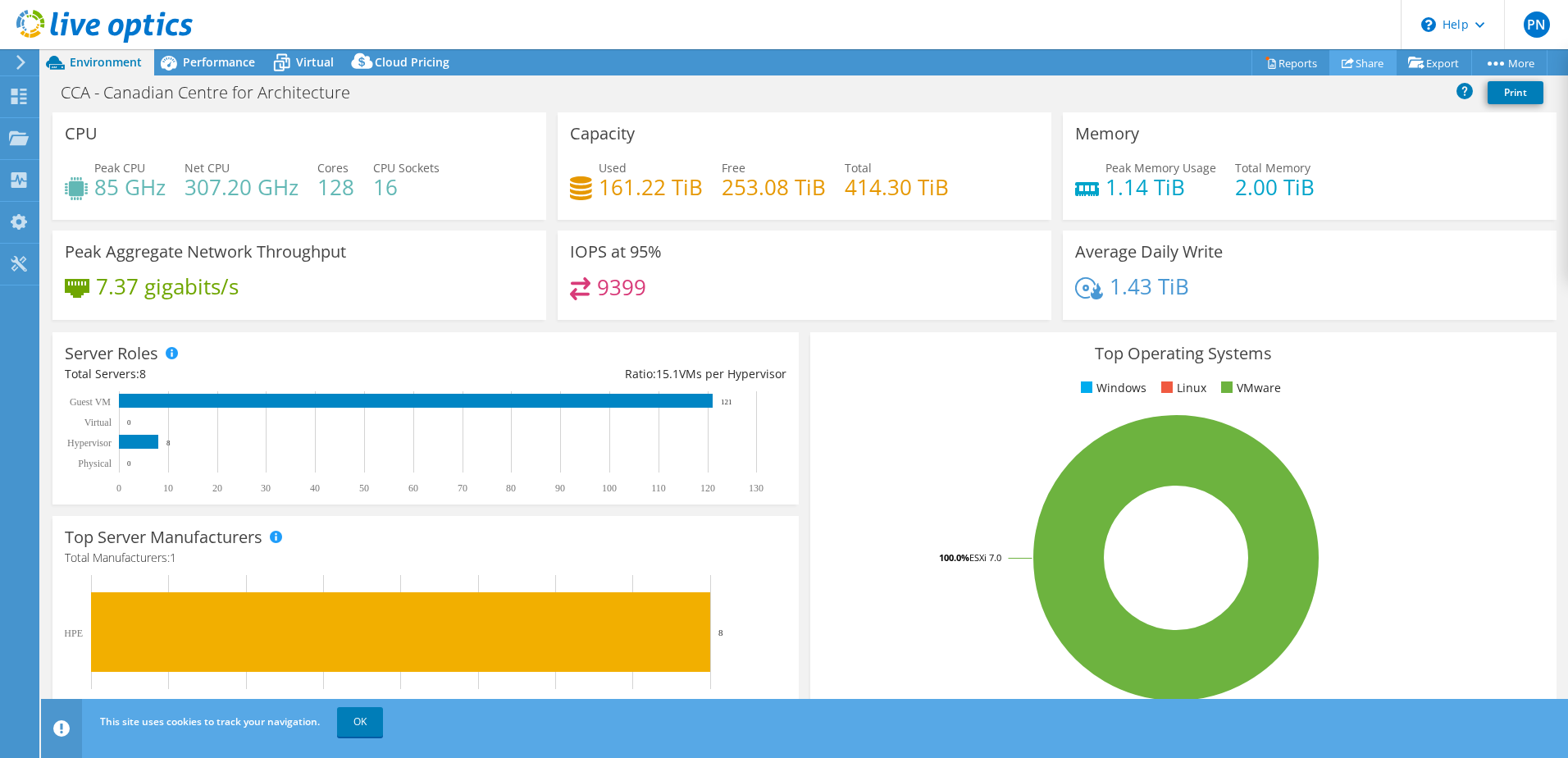
click at [1353, 64] on link "Share" at bounding box center [1362, 62] width 67 height 25
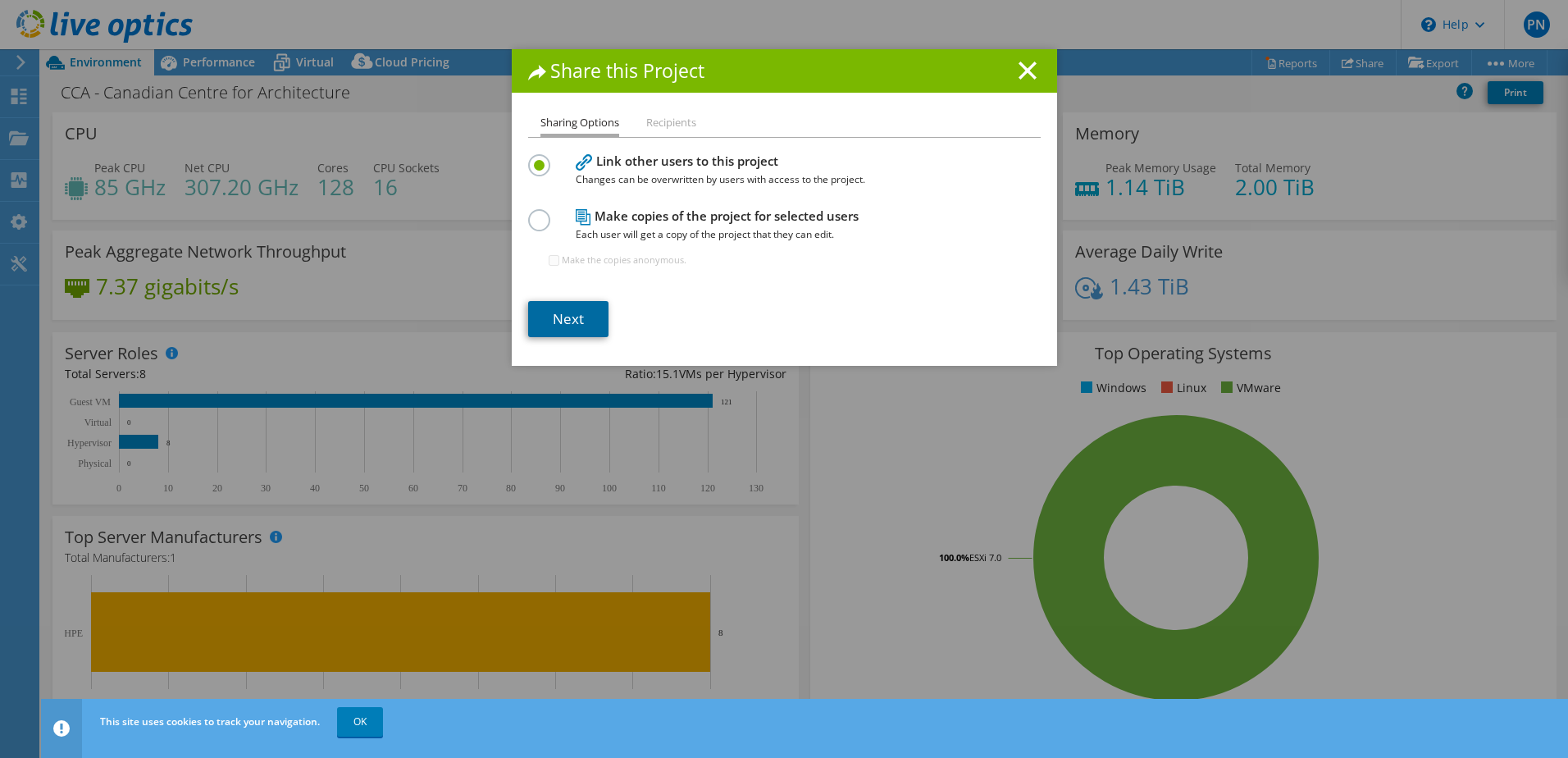
click at [549, 323] on link "Next" at bounding box center [568, 319] width 80 height 36
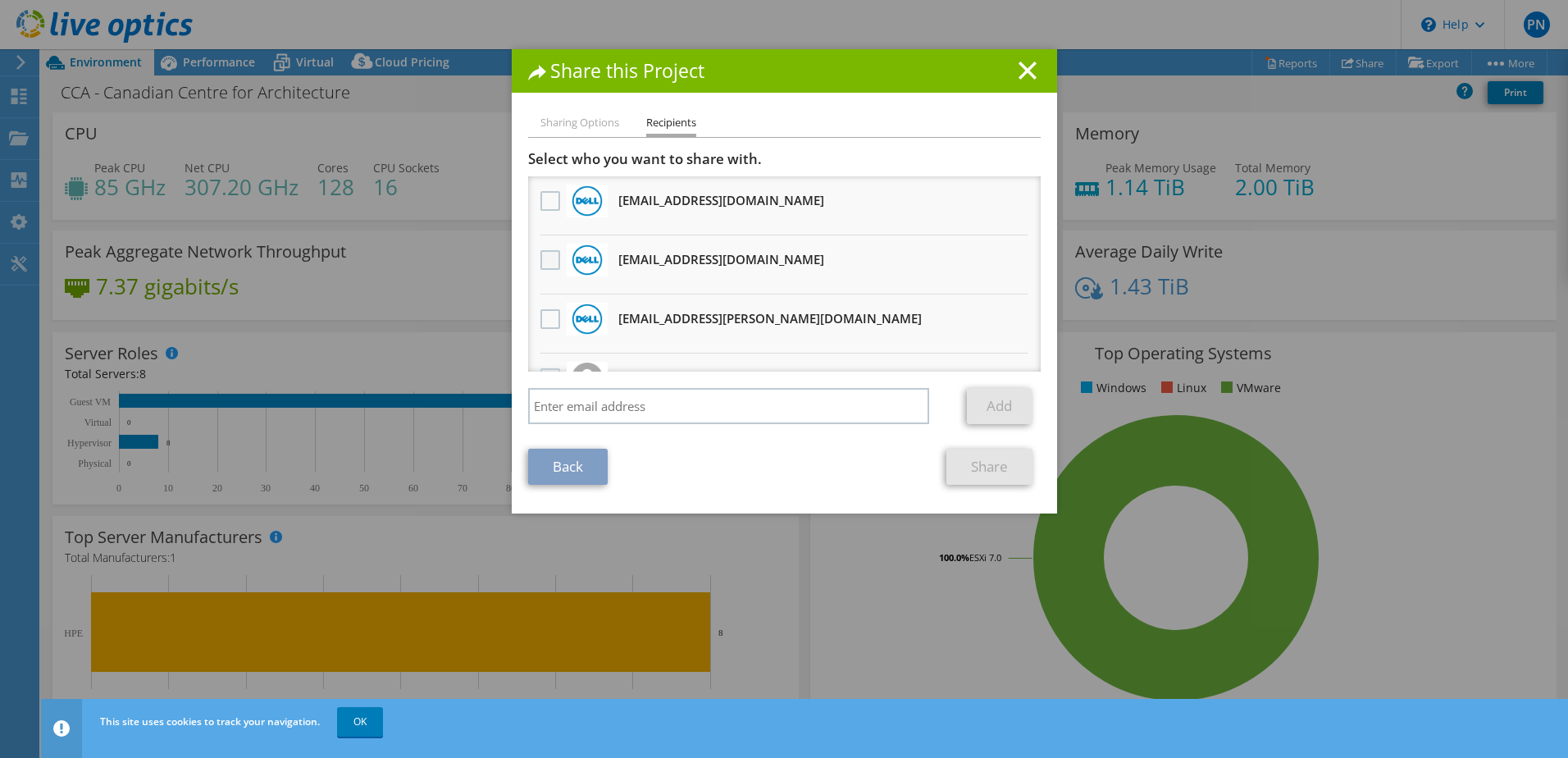
click at [543, 256] on label at bounding box center [552, 260] width 23 height 20
click at [0, 0] on input "checkbox" at bounding box center [0, 0] width 0 height 0
click at [544, 314] on label at bounding box center [552, 319] width 23 height 20
click at [0, 0] on input "checkbox" at bounding box center [0, 0] width 0 height 0
click at [988, 472] on link "Share" at bounding box center [990, 466] width 86 height 36
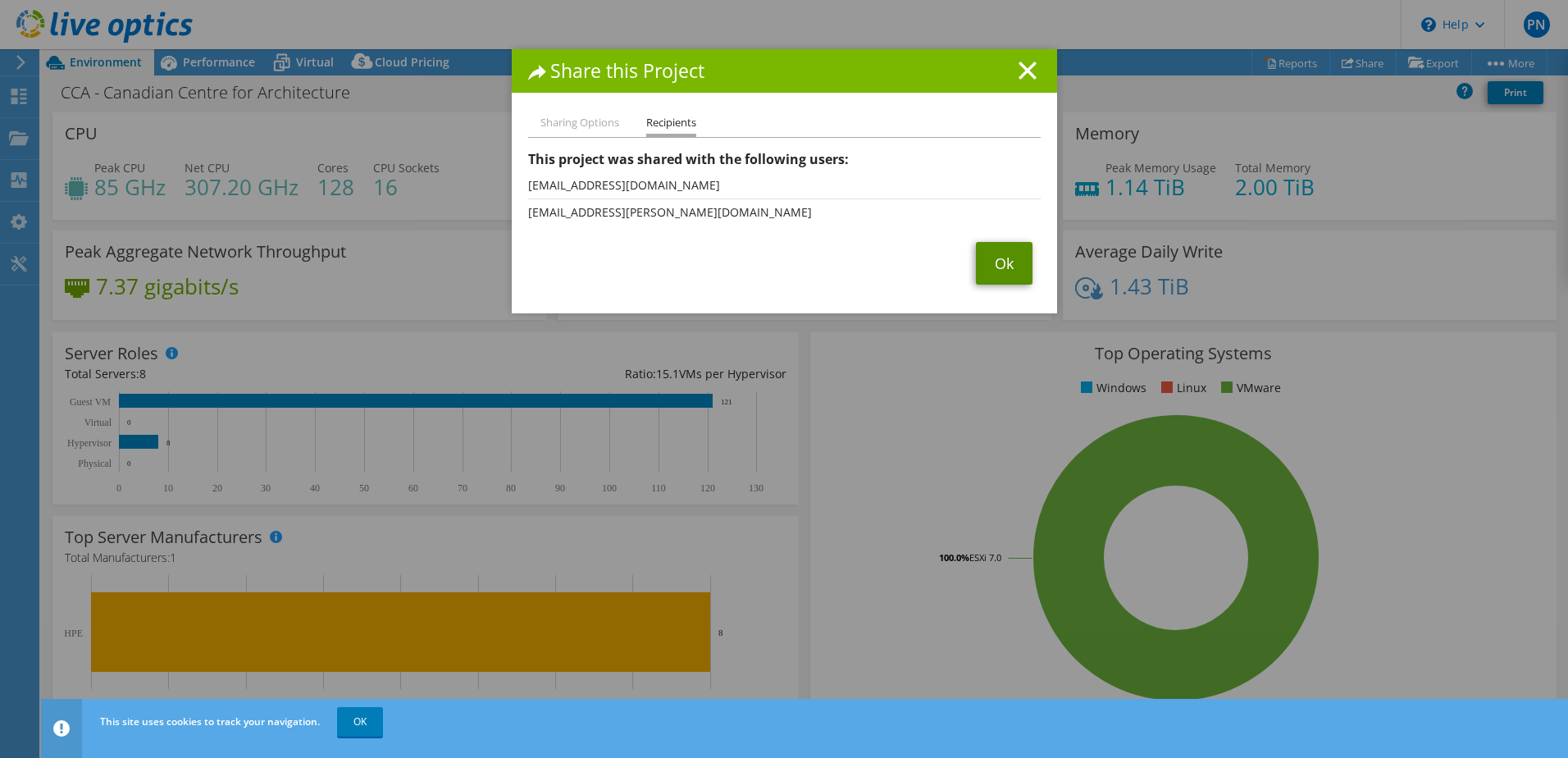
click at [993, 269] on link "Ok" at bounding box center [1004, 263] width 57 height 43
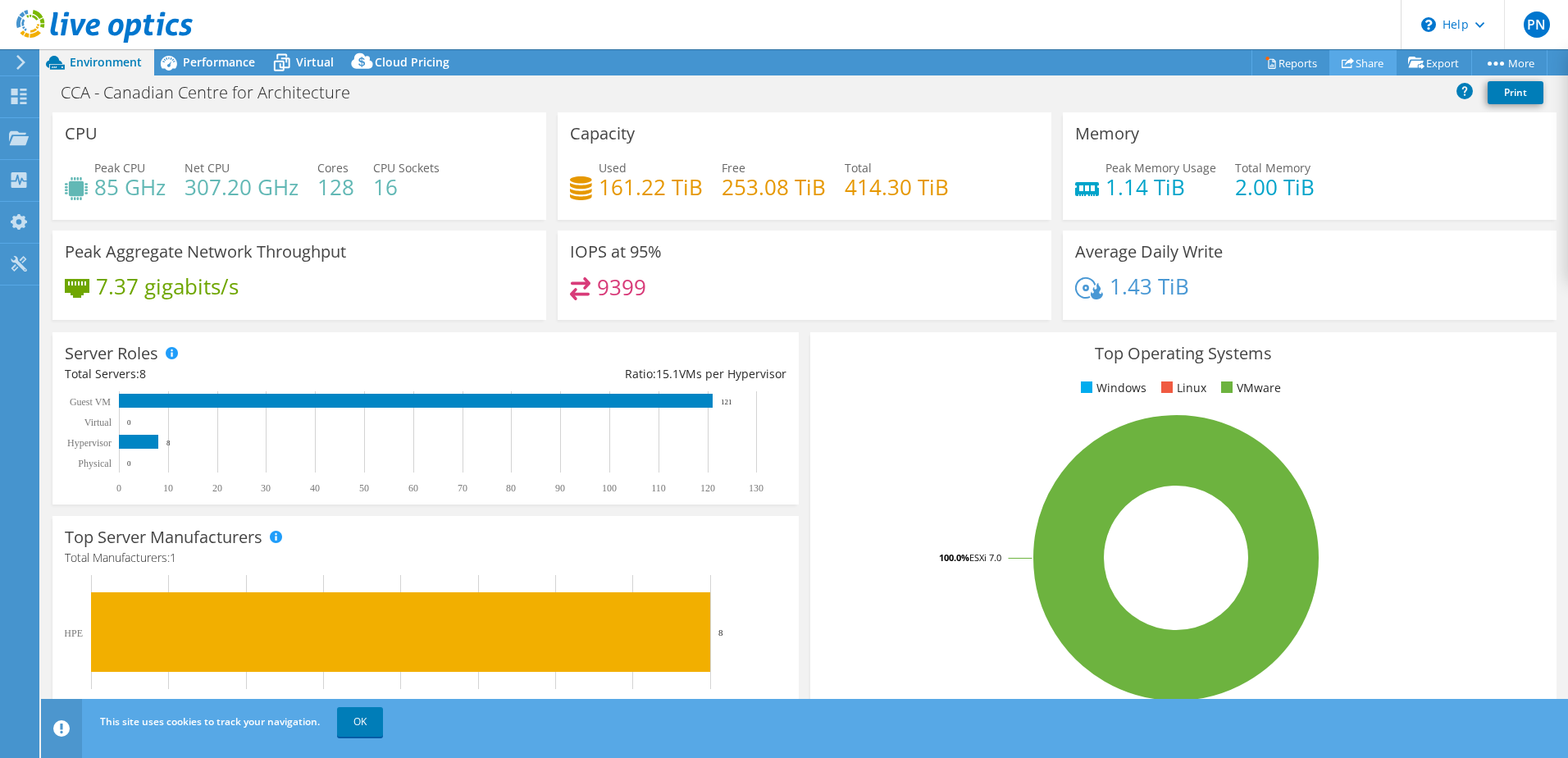
click at [1353, 62] on link "Share" at bounding box center [1362, 62] width 67 height 25
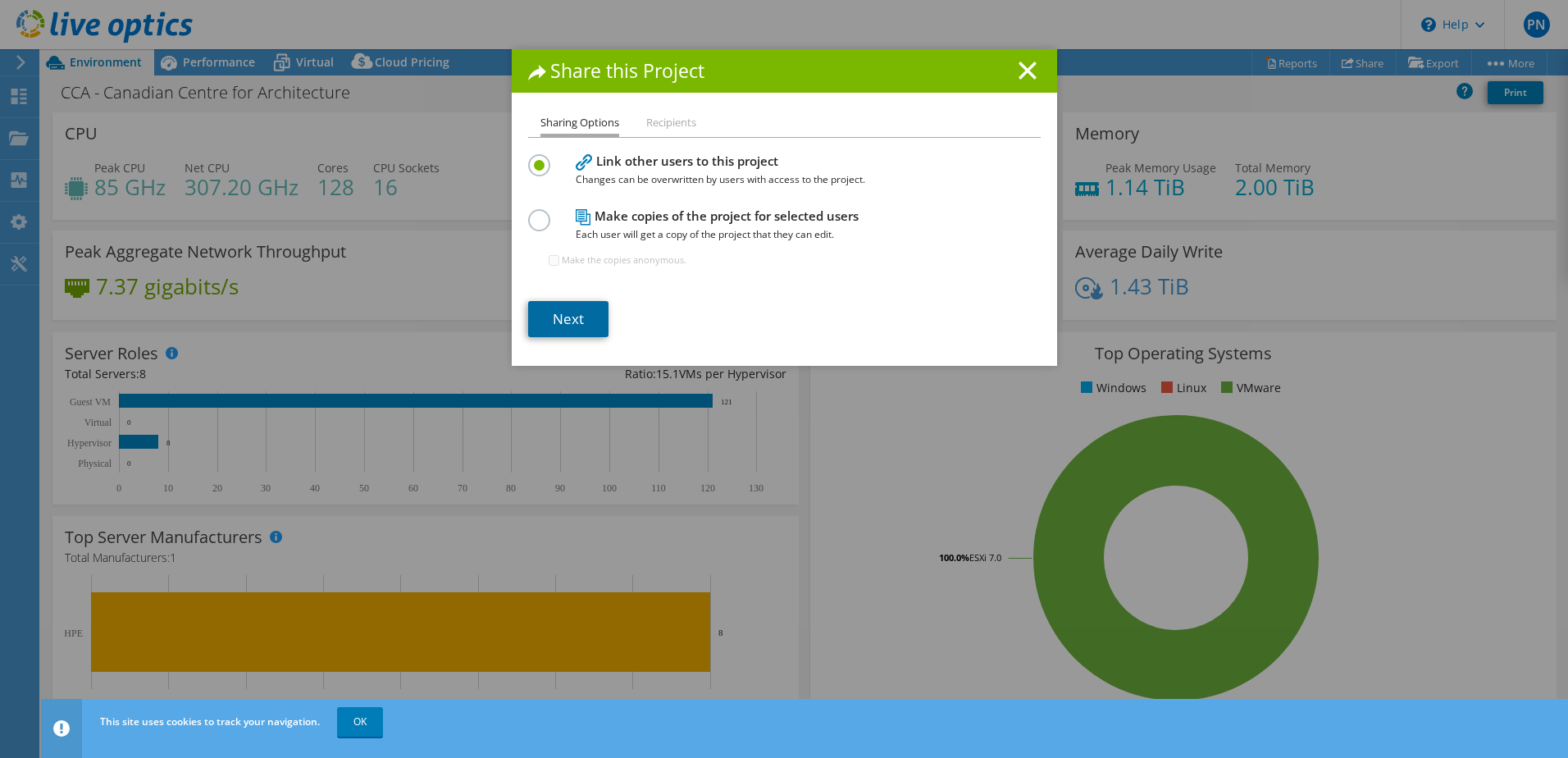
click at [565, 319] on link "Next" at bounding box center [568, 319] width 80 height 36
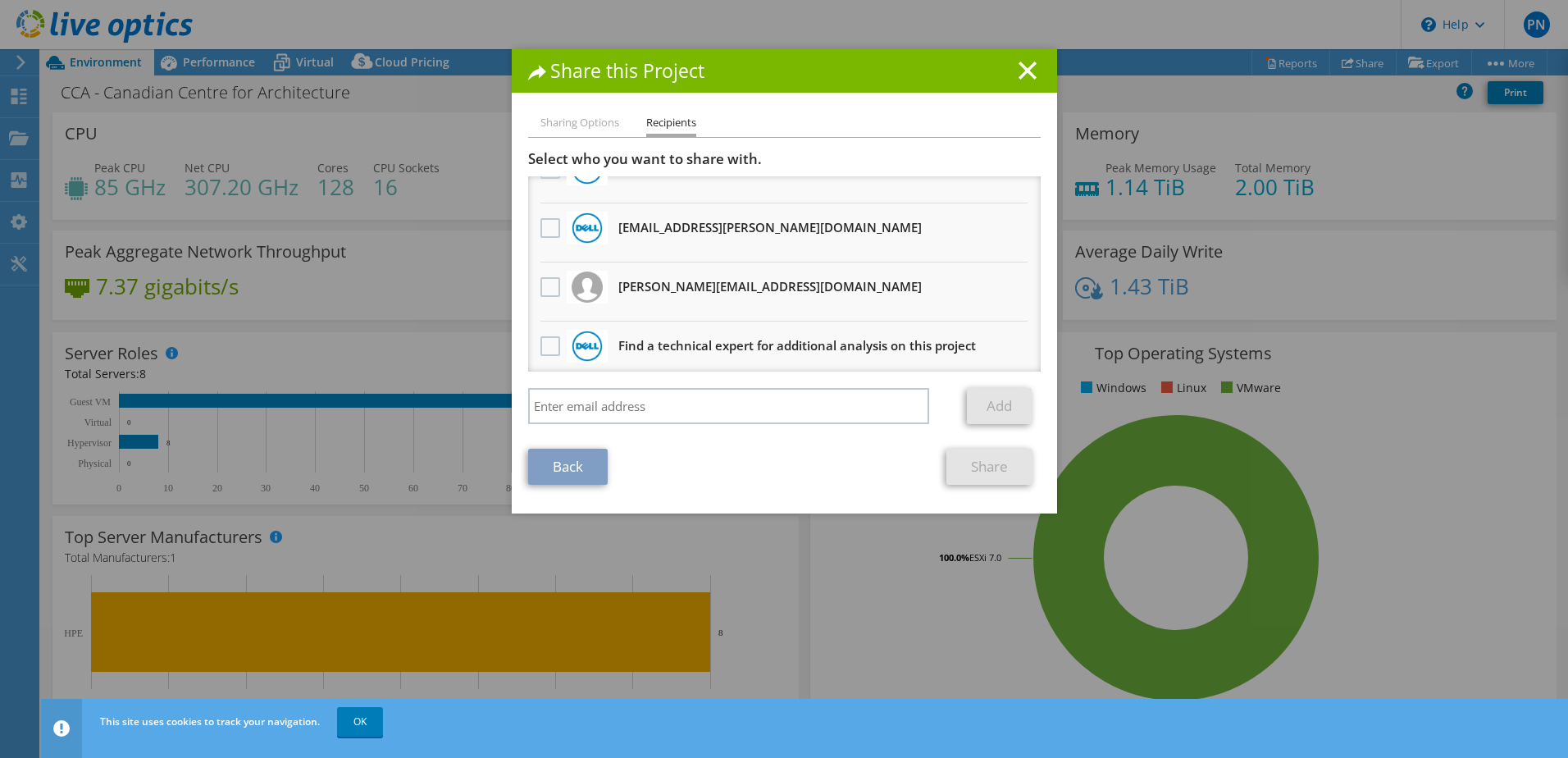
scroll to position [100, 0]
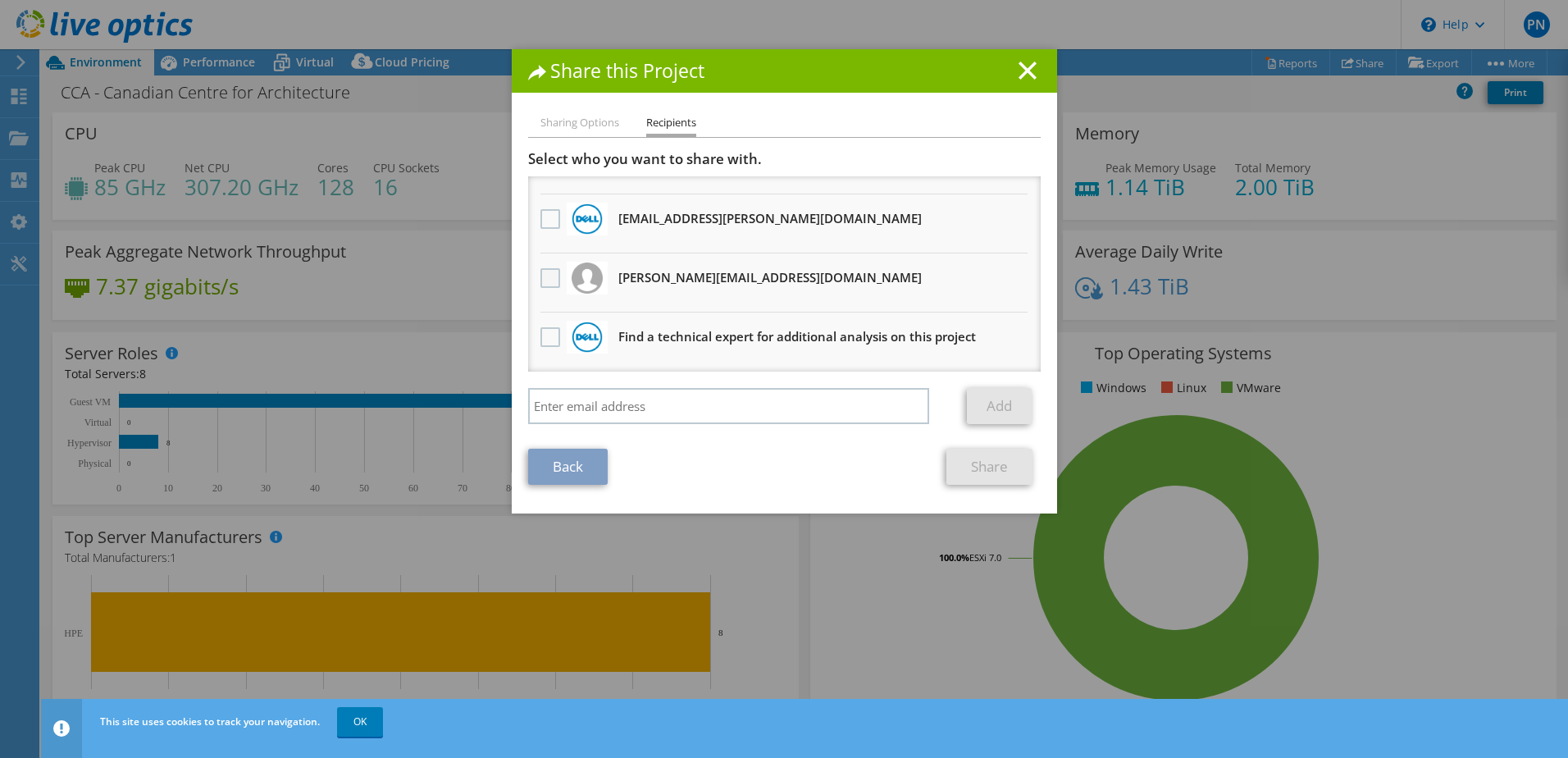
click at [540, 281] on label at bounding box center [552, 278] width 23 height 20
click at [0, 0] on input "checkbox" at bounding box center [0, 0] width 0 height 0
click at [981, 467] on link "Share" at bounding box center [990, 466] width 86 height 36
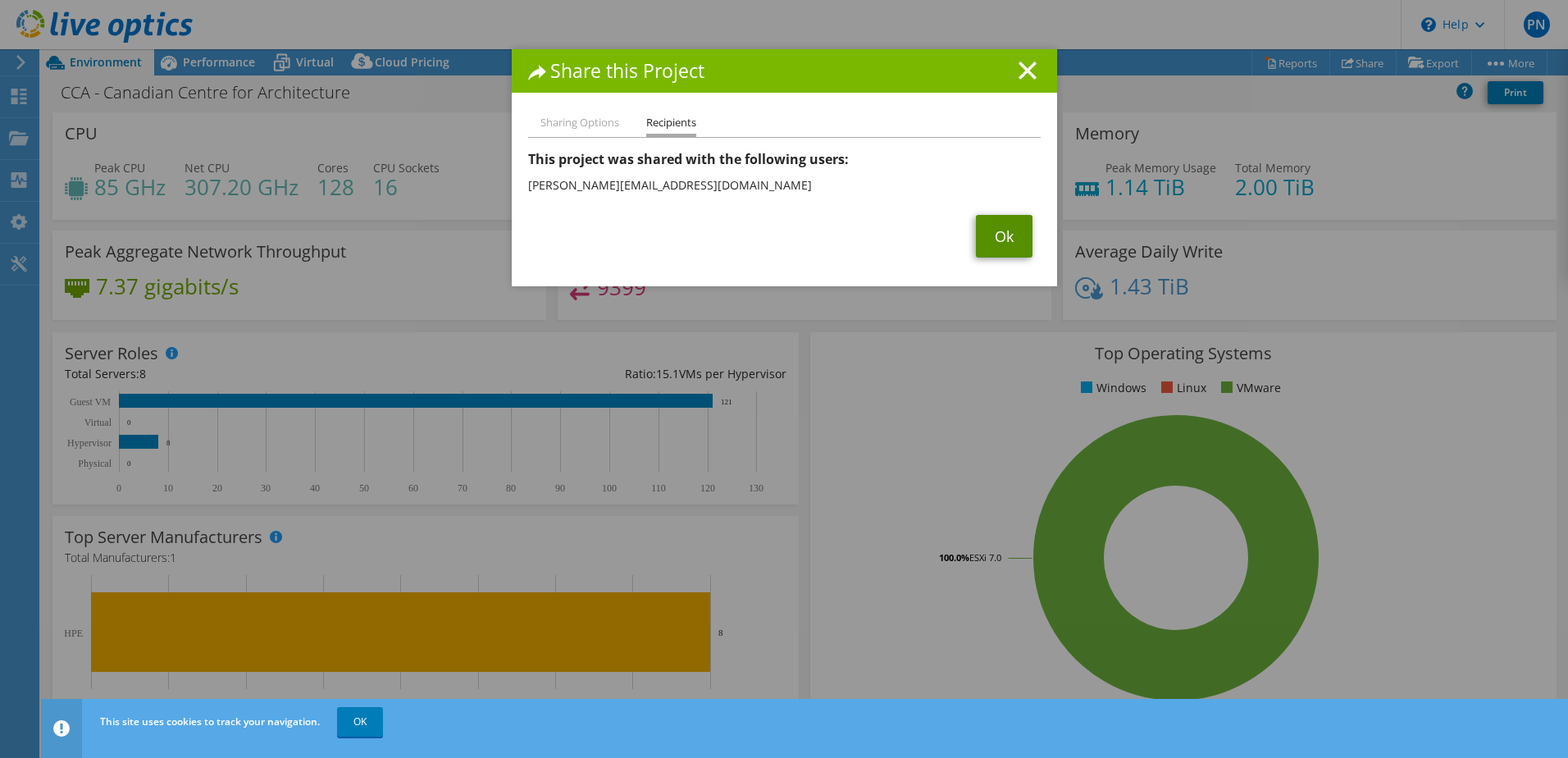
click at [998, 244] on link "Ok" at bounding box center [1004, 236] width 57 height 43
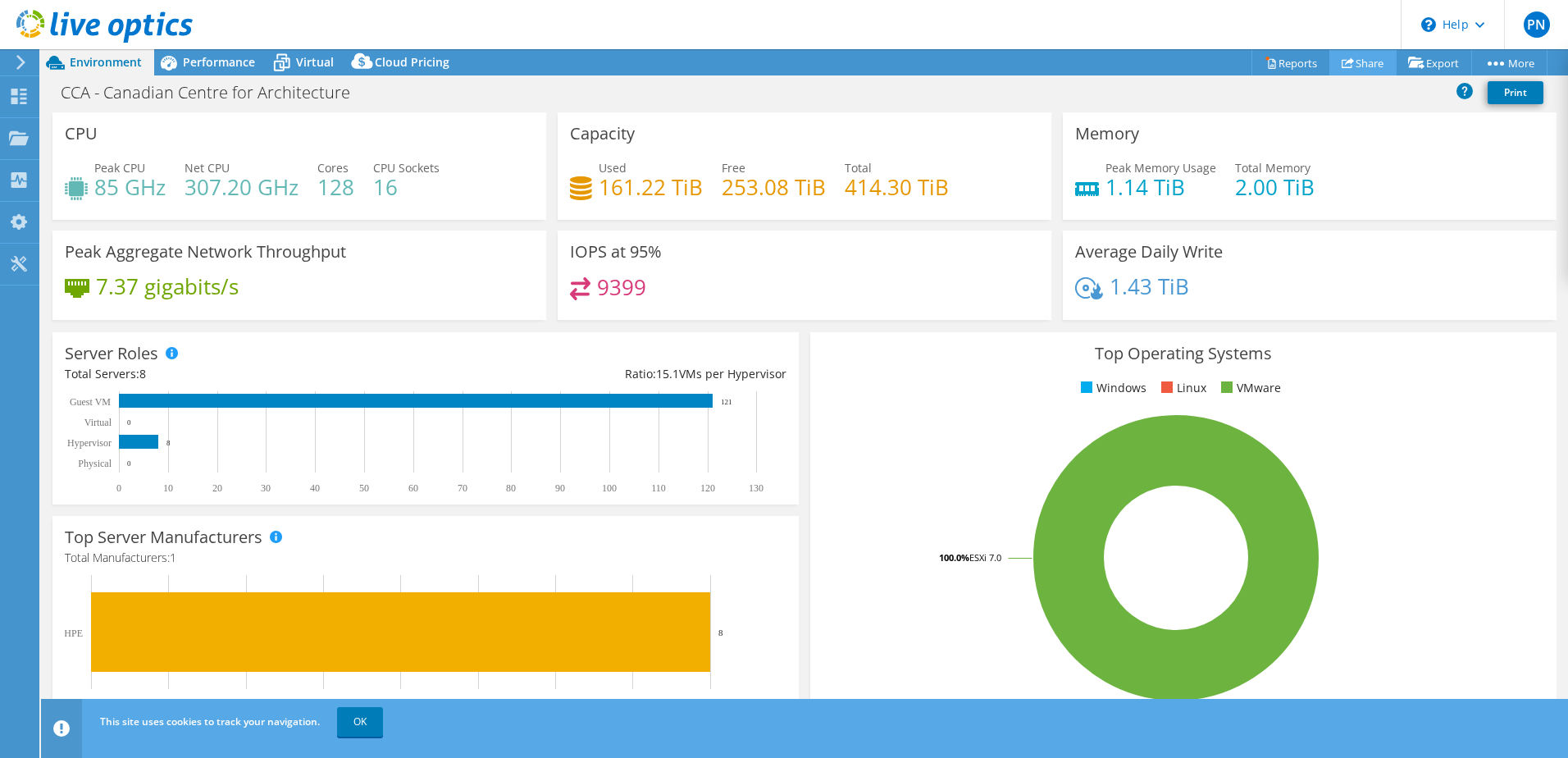
click at [1355, 64] on link "Share" at bounding box center [1362, 62] width 67 height 25
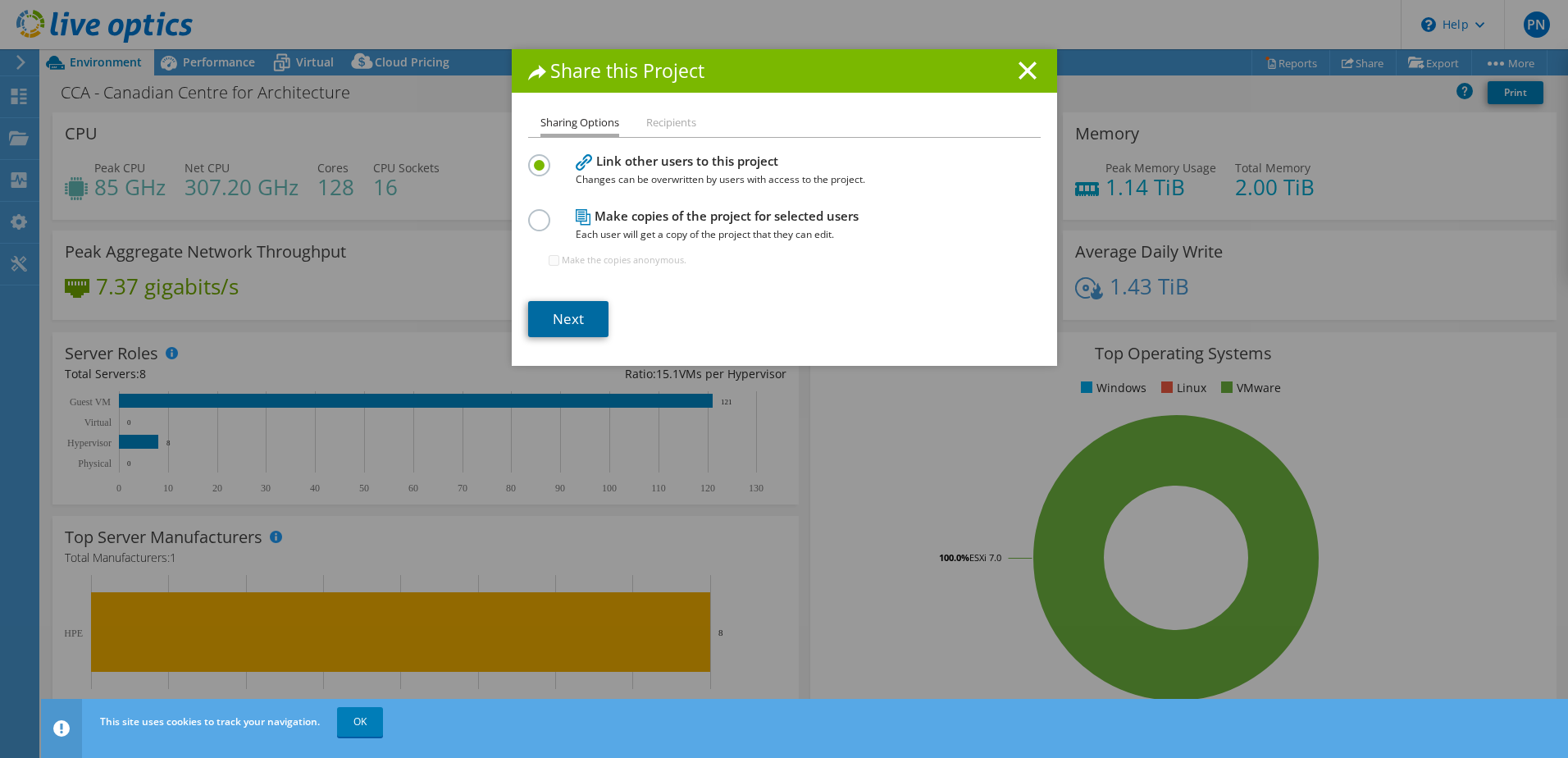
click at [564, 320] on link "Next" at bounding box center [568, 319] width 80 height 36
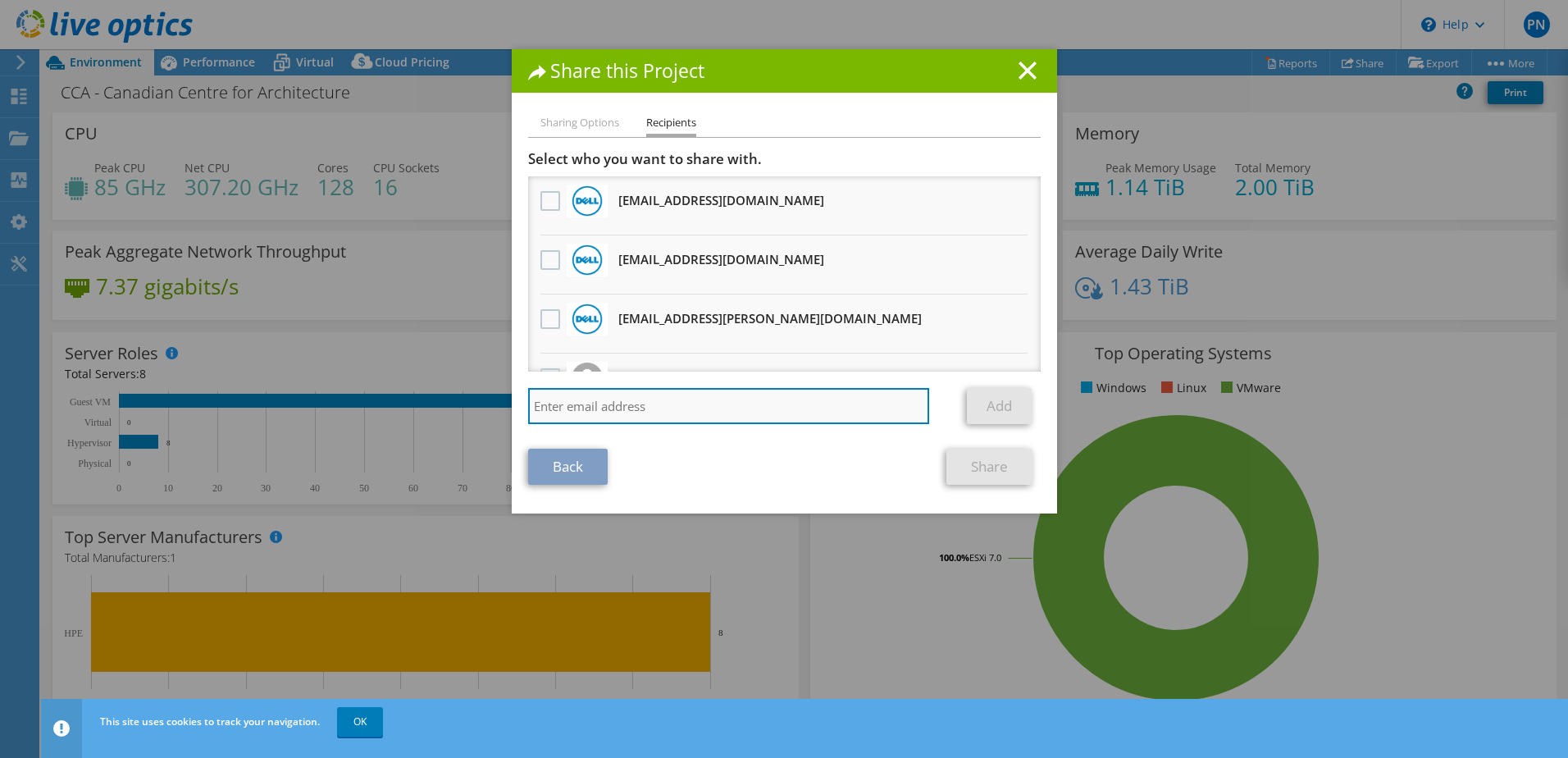
click at [647, 416] on input "search" at bounding box center [729, 406] width 402 height 36
paste input "Rick.Wu1@dell.com"
type input "Rick.Wu1@dell.com"
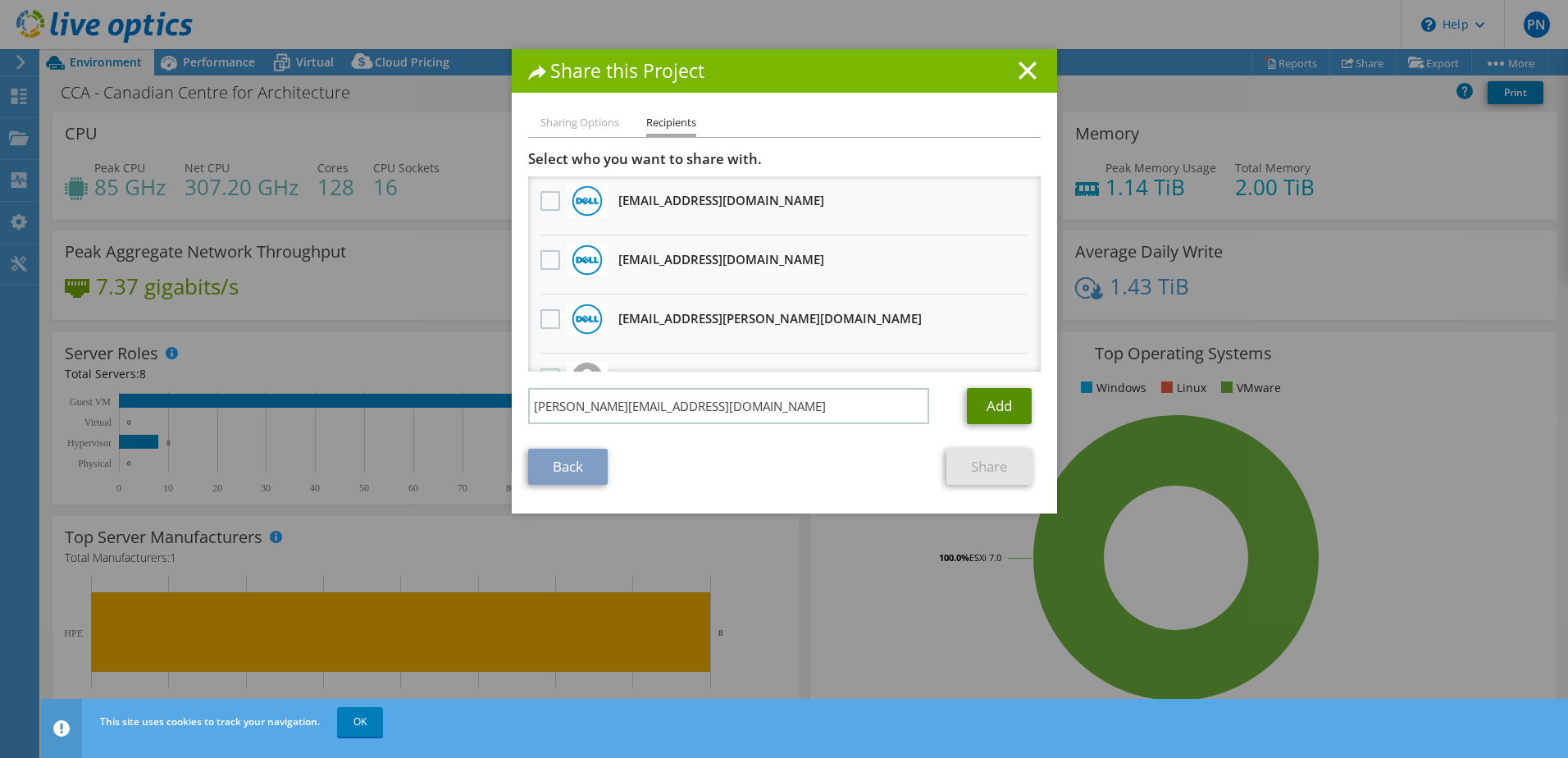
click at [988, 409] on link "Add" at bounding box center [1000, 406] width 64 height 36
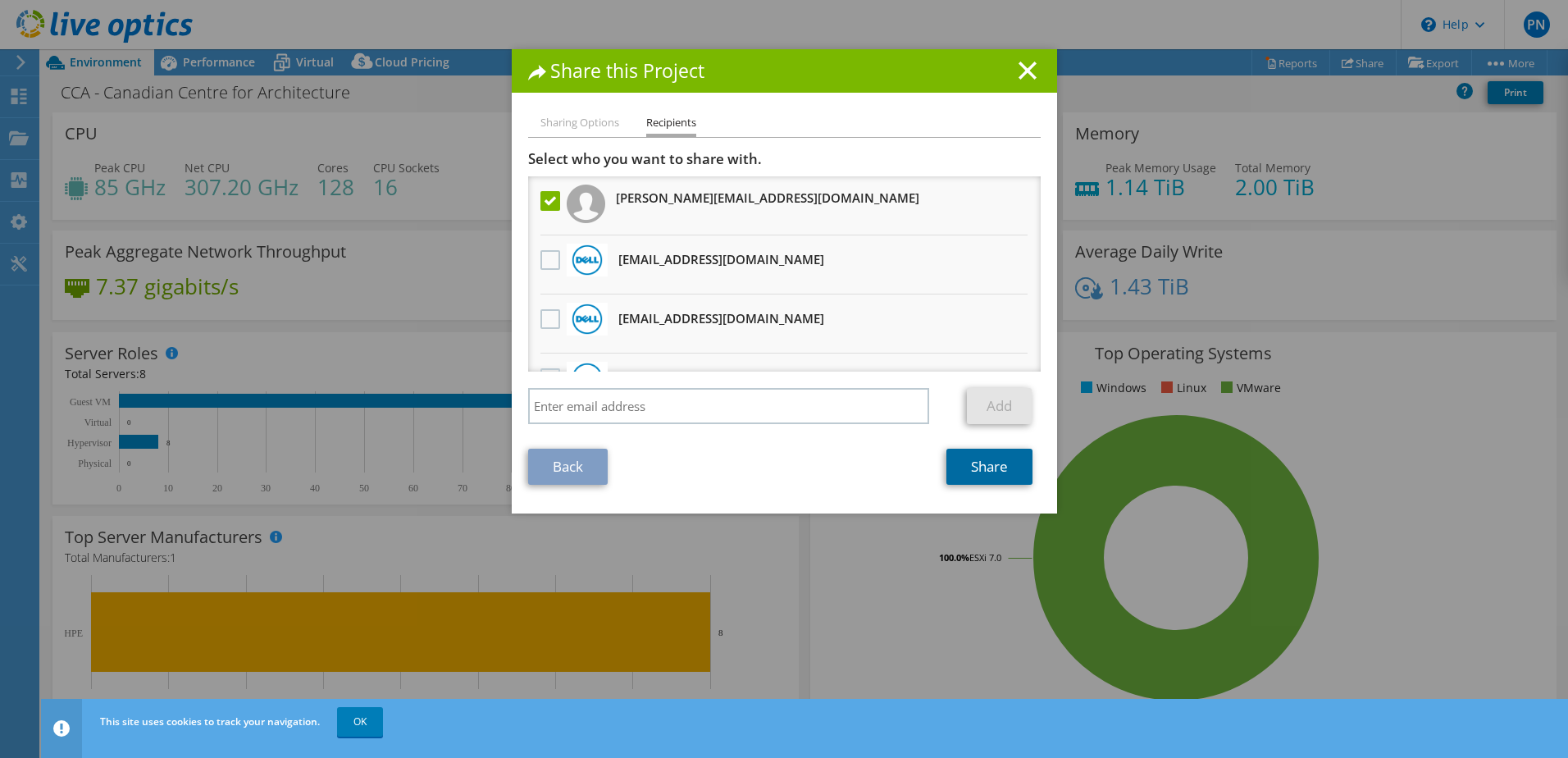
click at [971, 465] on link "Share" at bounding box center [990, 466] width 86 height 36
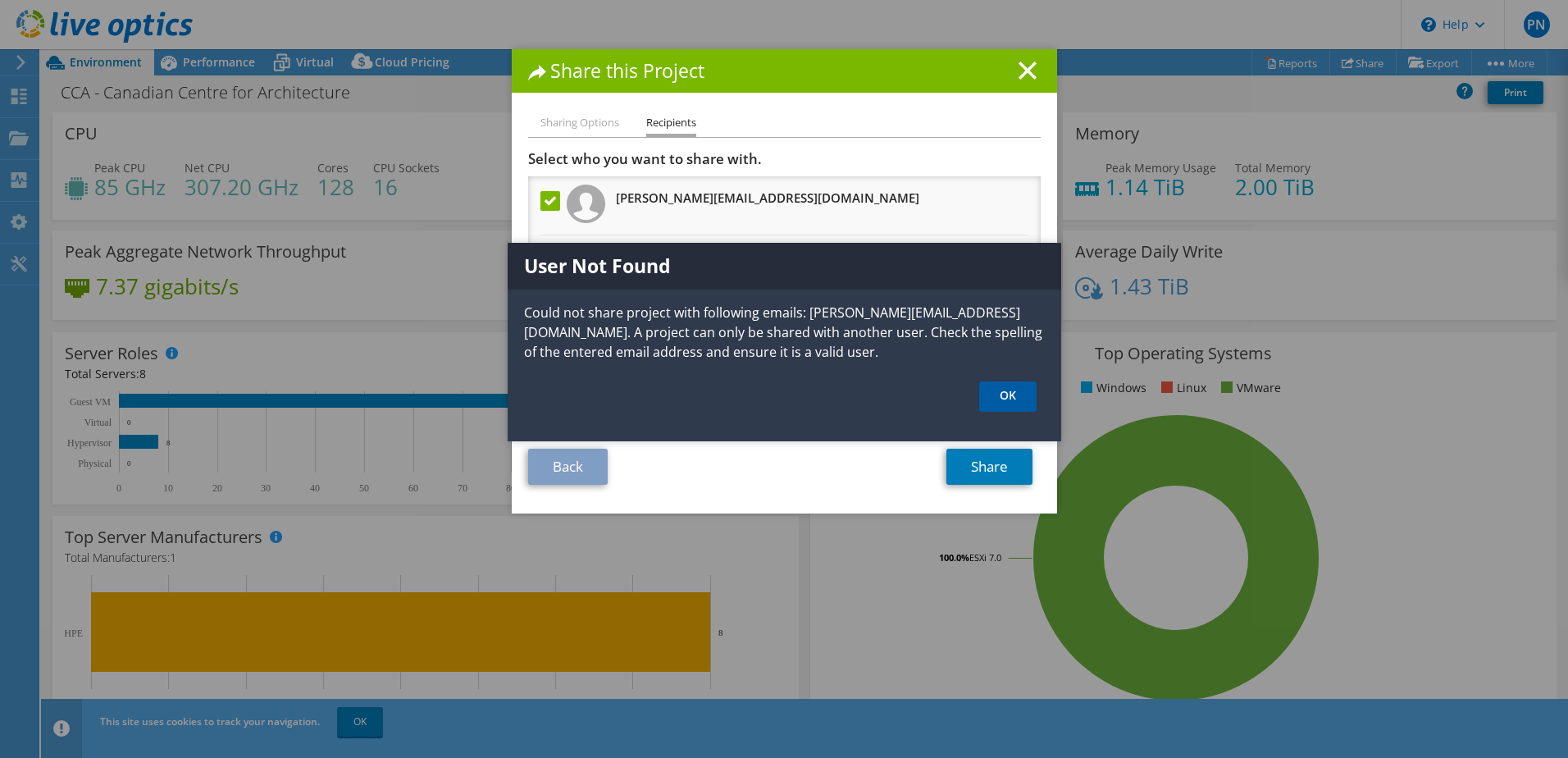
click at [1006, 395] on link "OK" at bounding box center [1007, 396] width 58 height 30
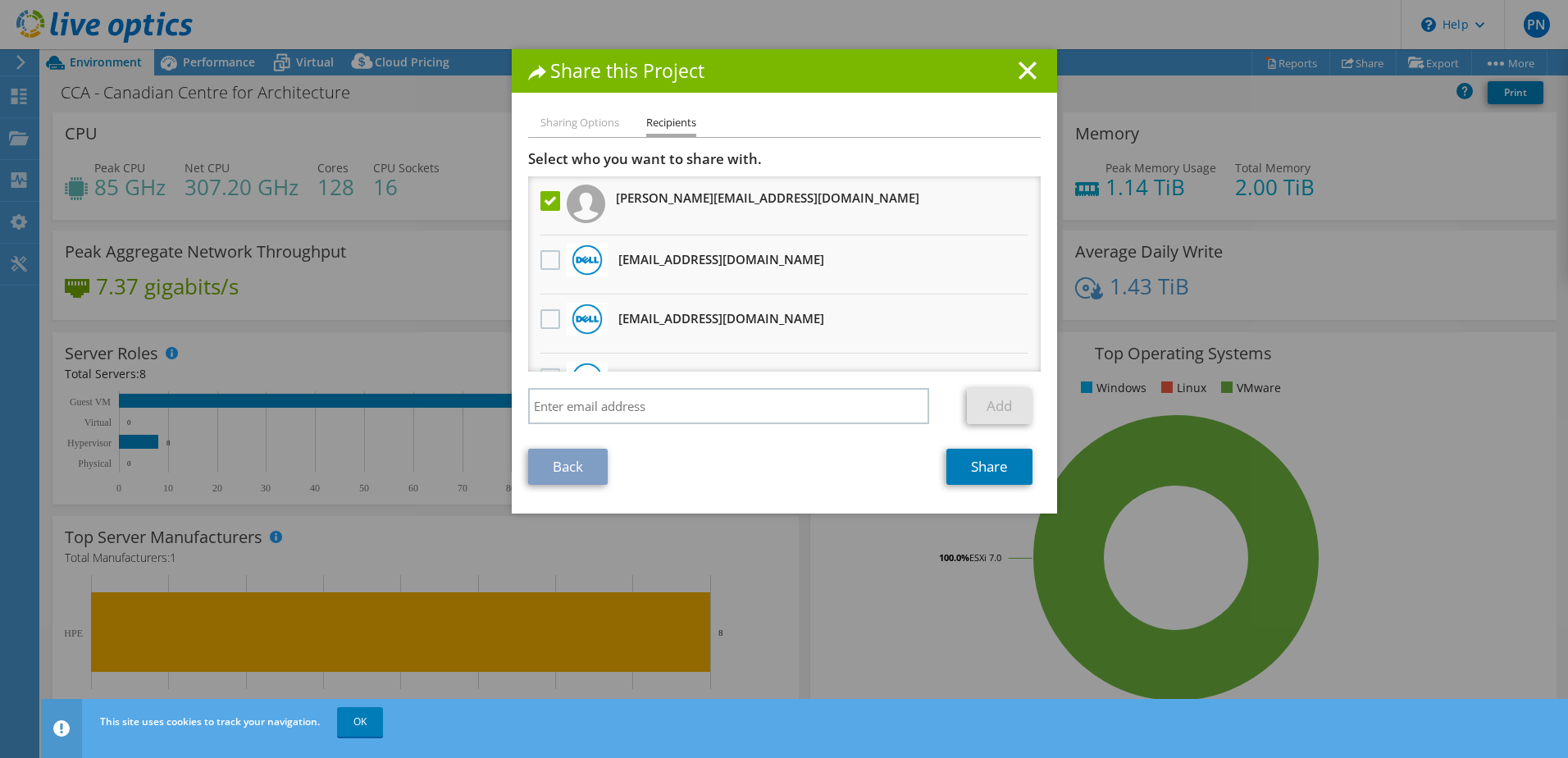
click at [806, 215] on li "Rick.Wu1@dell.com" at bounding box center [785, 206] width 513 height 60
click at [543, 200] on label at bounding box center [552, 201] width 23 height 20
click at [0, 0] on input "checkbox" at bounding box center [0, 0] width 0 height 0
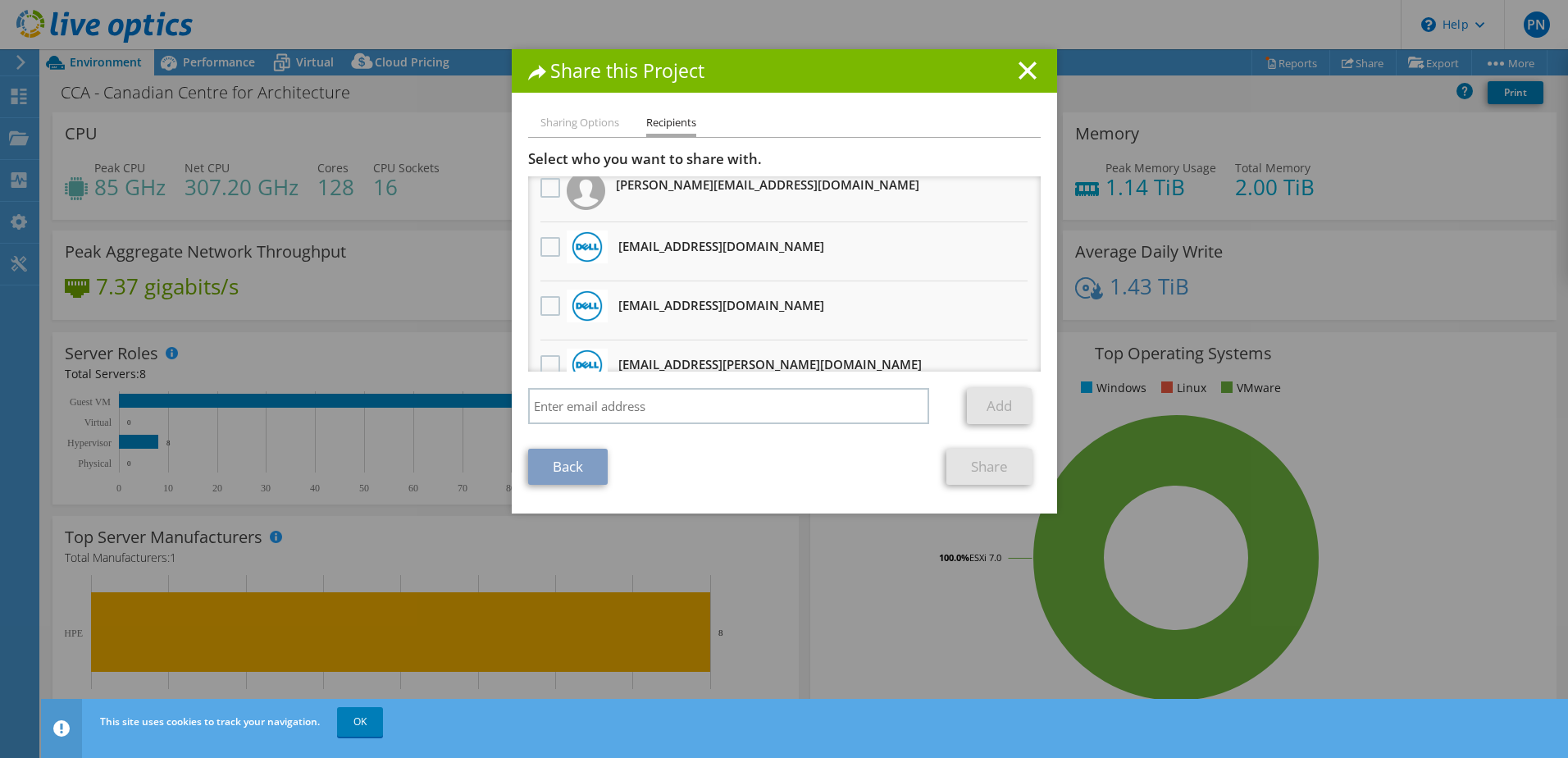
scroll to position [0, 0]
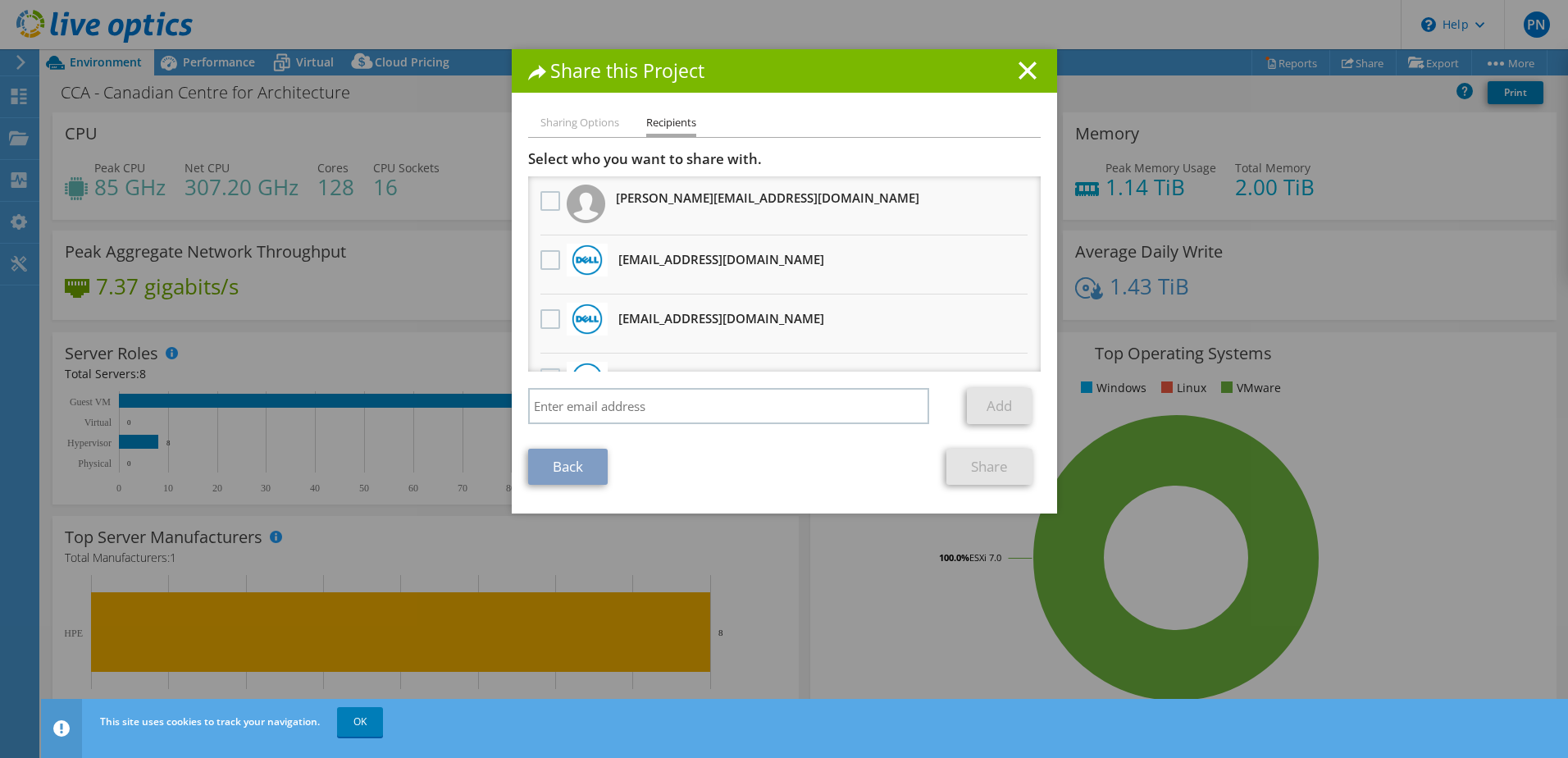
drag, startPoint x: 751, startPoint y: 260, endPoint x: 613, endPoint y: 269, distance: 138.3
click at [613, 269] on li "Said.Mourro@dell.com Will receive an anonymous copy" at bounding box center [785, 264] width 513 height 60
copy h3 "Said.Mourro@dell.com"
drag, startPoint x: 752, startPoint y: 325, endPoint x: 611, endPoint y: 324, distance: 141.0
click at [611, 324] on li "Abdel.Noui@dell.com Will receive an anonymous copy" at bounding box center [785, 324] width 513 height 60
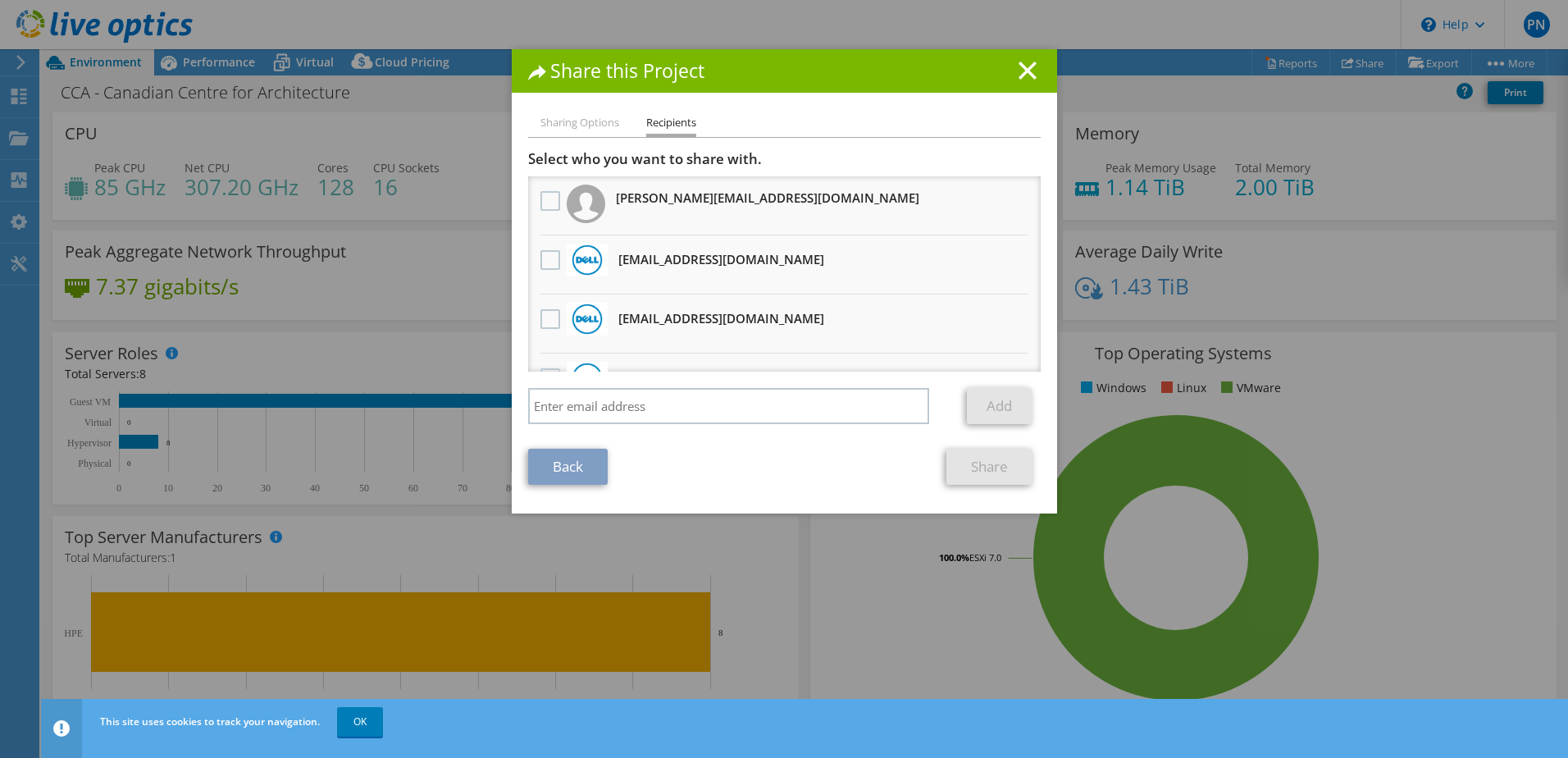
copy h3 "Abdel.Noui@dell.com"
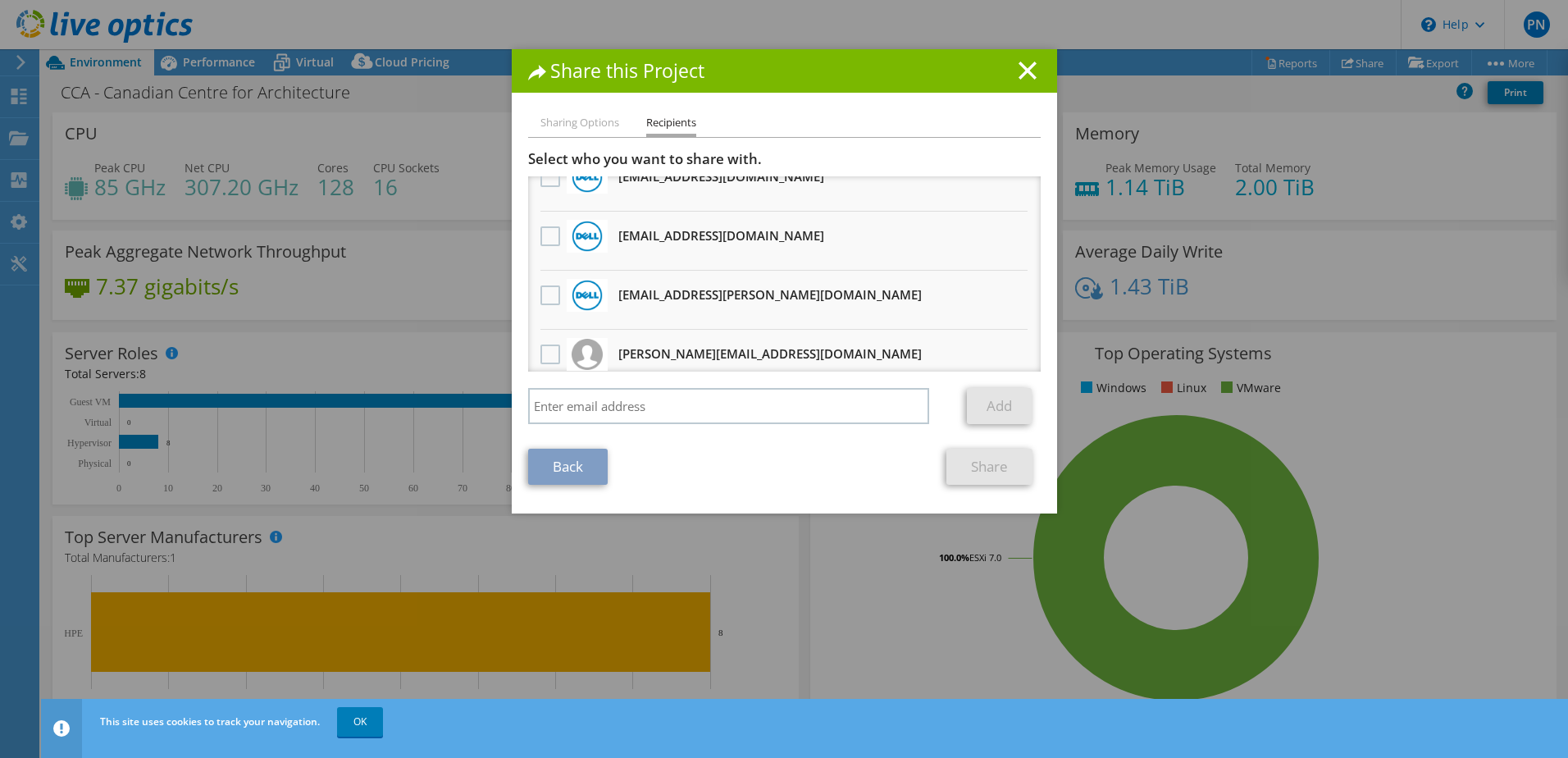
scroll to position [99, 0]
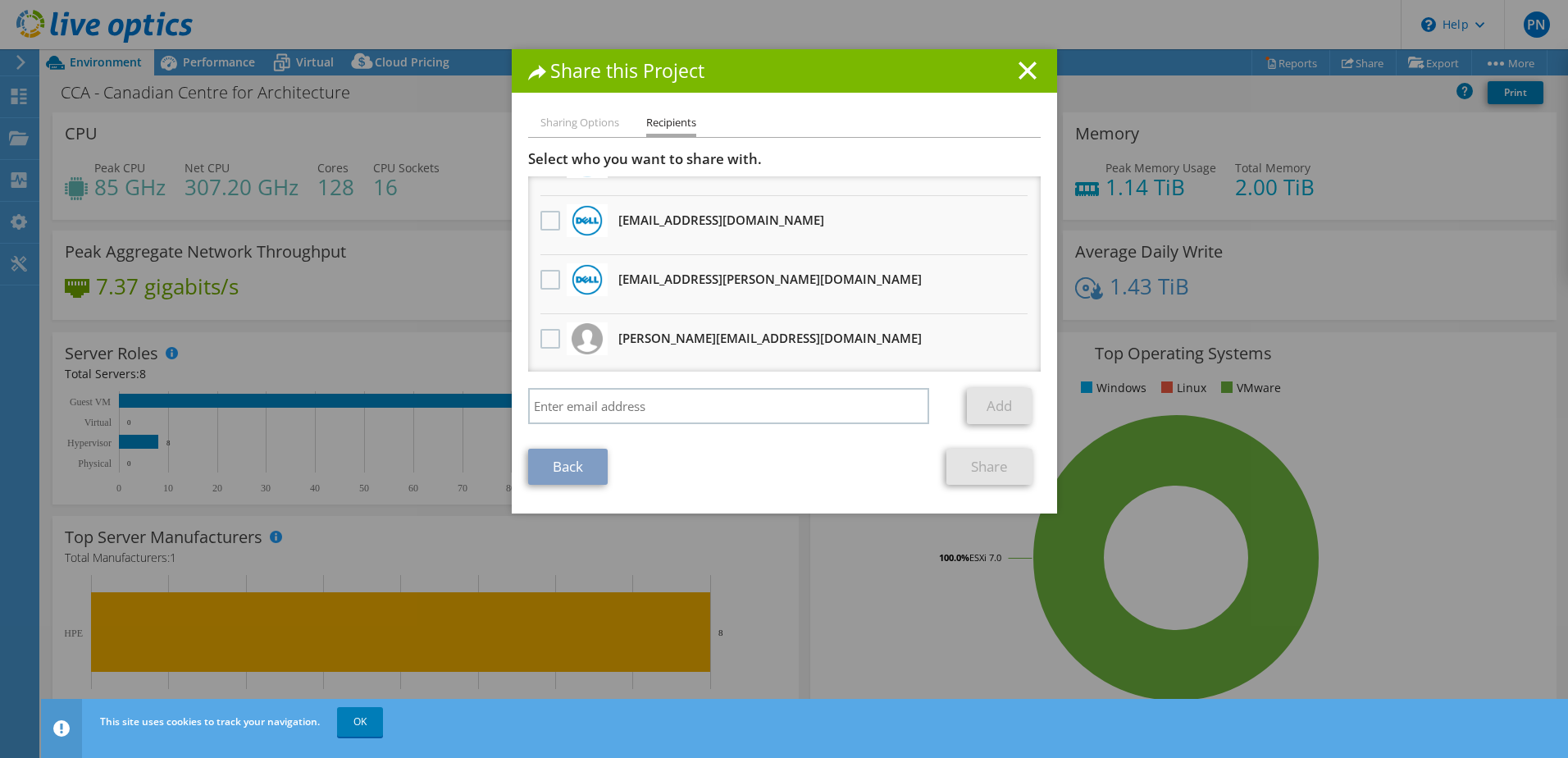
drag, startPoint x: 818, startPoint y: 287, endPoint x: 614, endPoint y: 282, distance: 204.1
click at [614, 282] on li "Precious.Anyanwu@dell.com Will receive an anonymous copy" at bounding box center [785, 285] width 513 height 60
copy h3 "Precious.Anyanwu@dell.com"
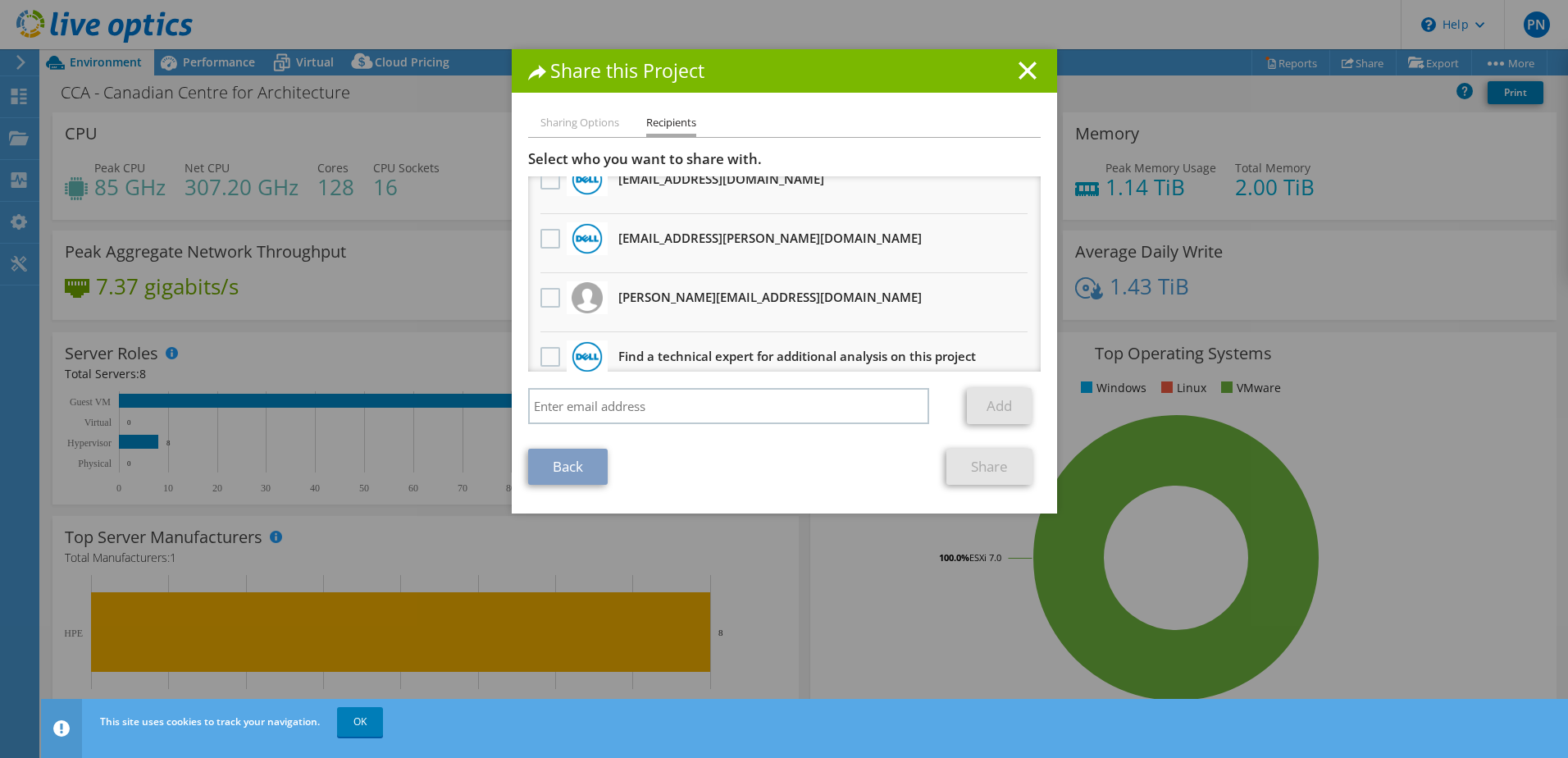
scroll to position [159, 0]
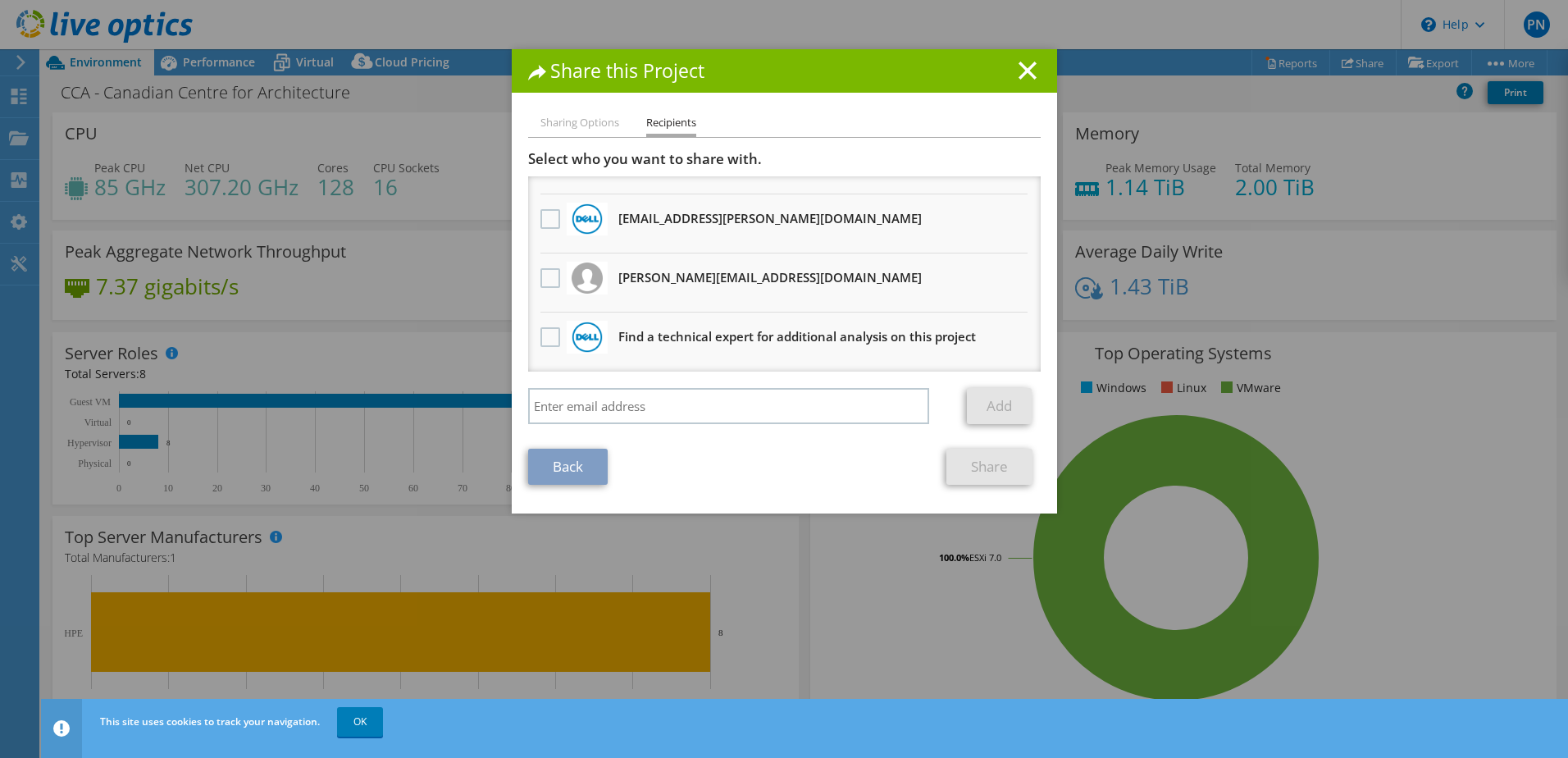
drag, startPoint x: 761, startPoint y: 282, endPoint x: 611, endPoint y: 282, distance: 150.0
click at [611, 282] on li "brad@groupeaccess.ca Will receive an anonymous copy" at bounding box center [785, 283] width 513 height 60
copy h3 "brad@groupeaccess.ca"
click at [1023, 66] on icon at bounding box center [1028, 70] width 19 height 19
